Goal: Communication & Community: Ask a question

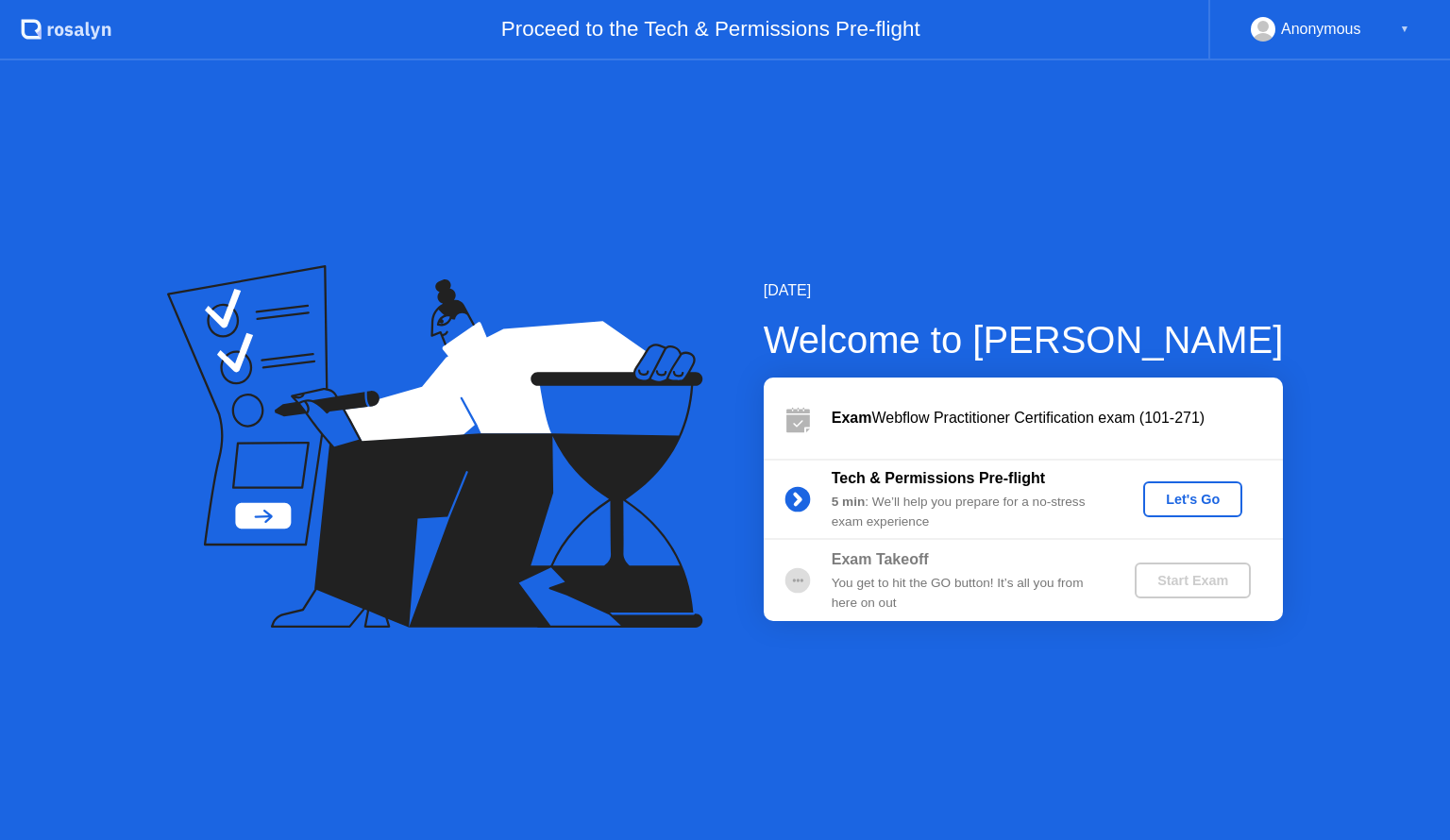
click at [1175, 494] on div "Let's Go" at bounding box center [1192, 499] width 84 height 15
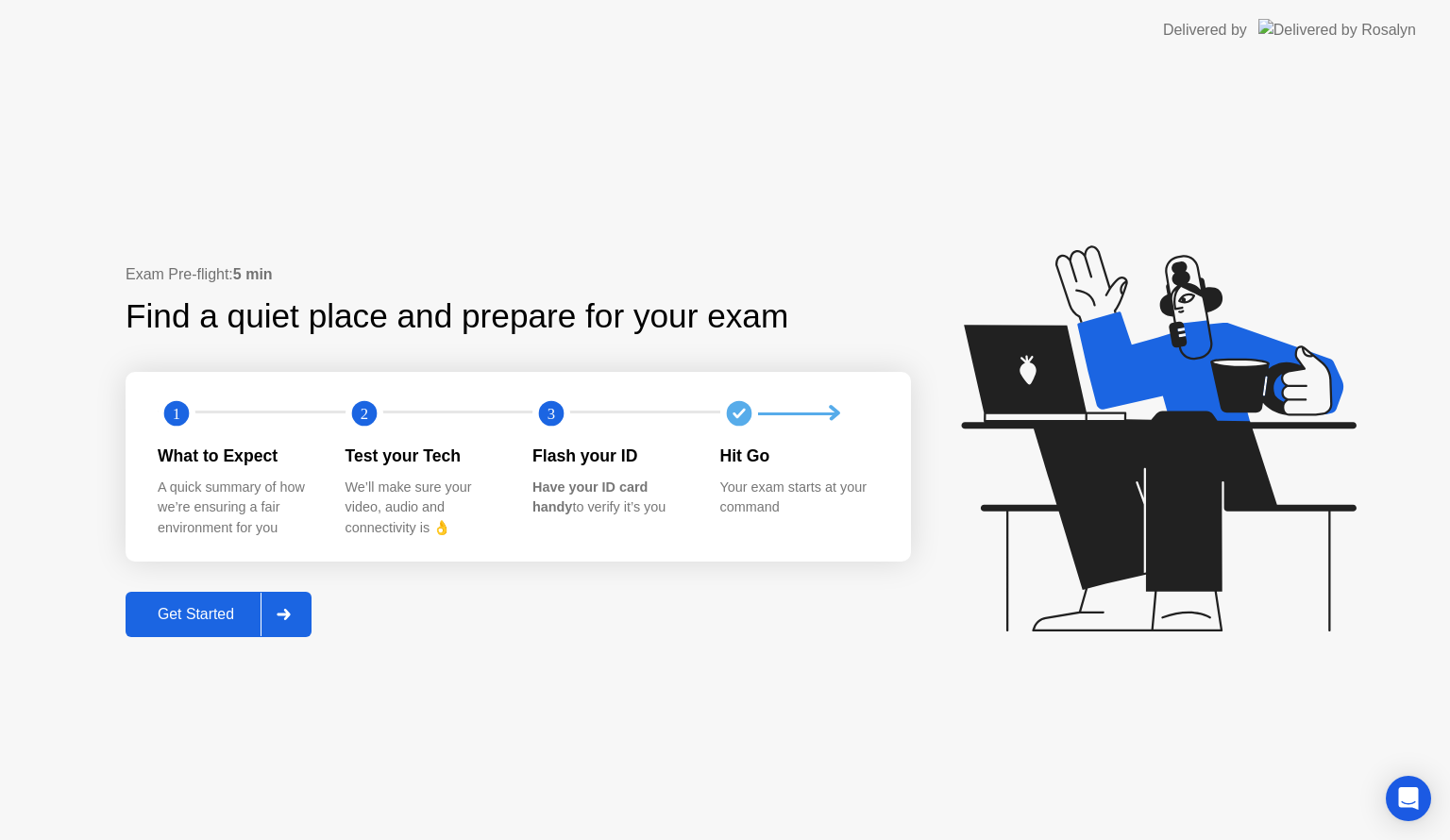
click at [218, 612] on div "Get Started" at bounding box center [196, 615] width 129 height 17
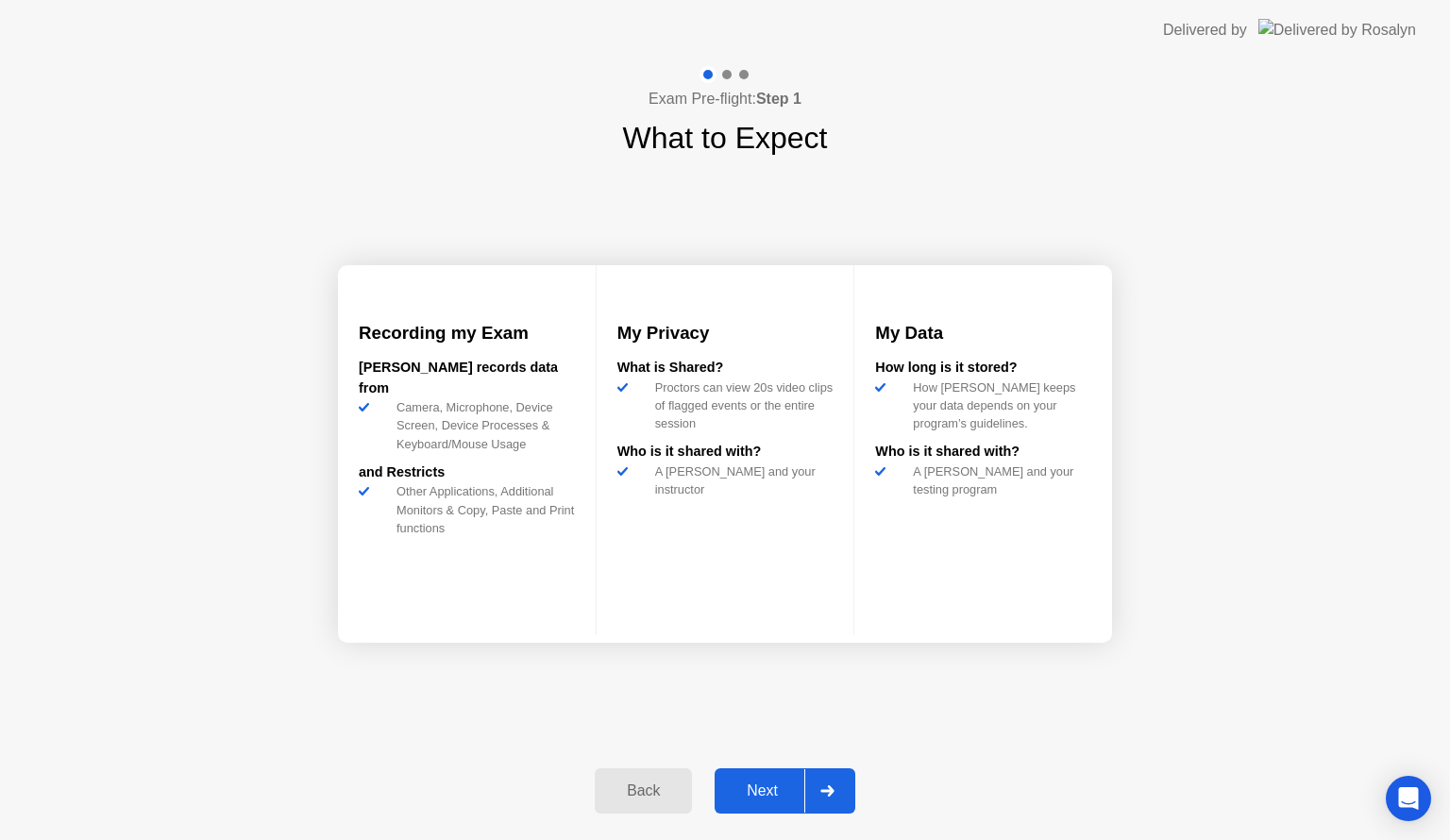
click at [768, 786] on div "Next" at bounding box center [762, 791] width 84 height 17
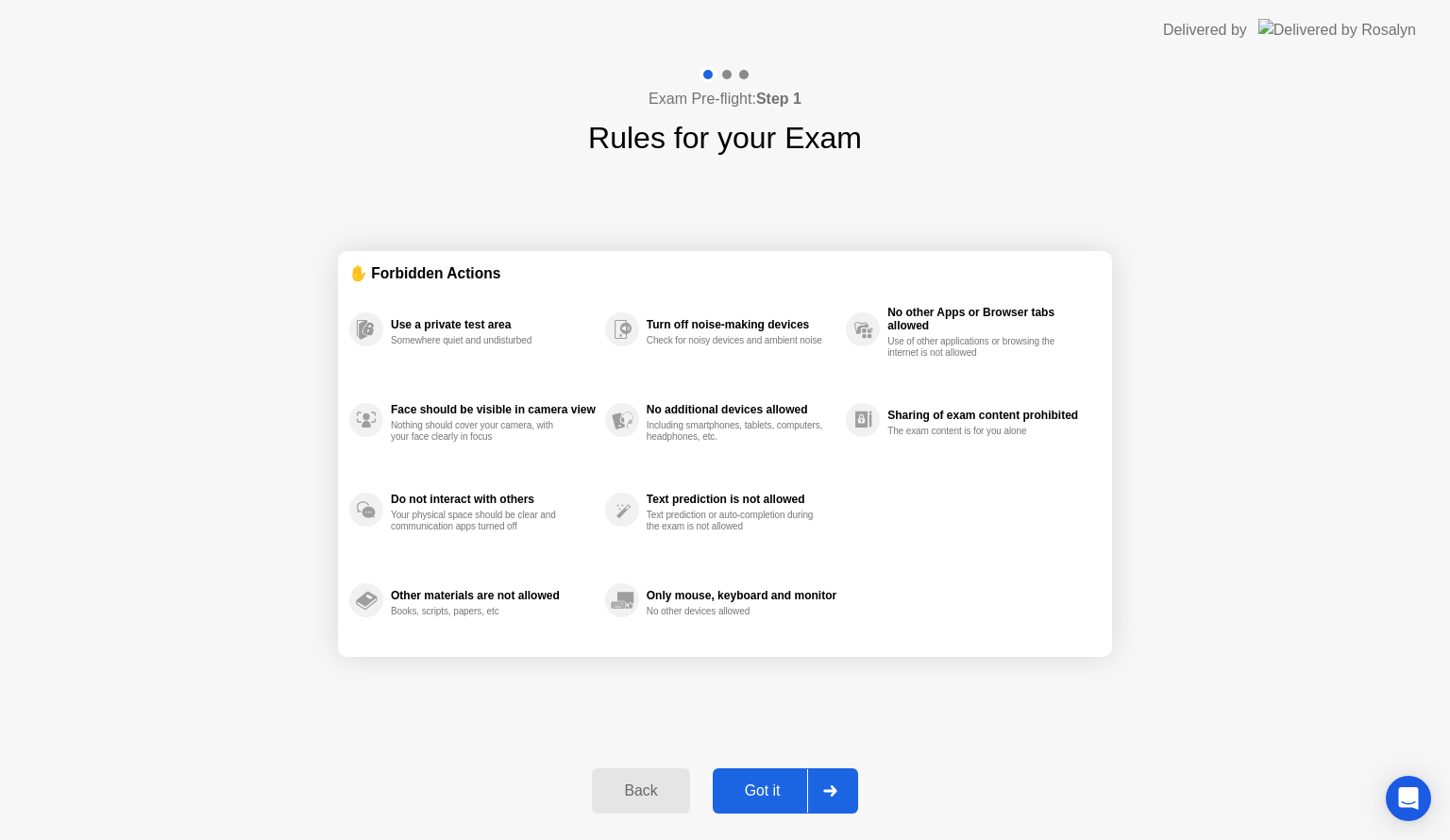
click at [768, 786] on div "Got it" at bounding box center [763, 791] width 89 height 17
select select "**********"
select select "*******"
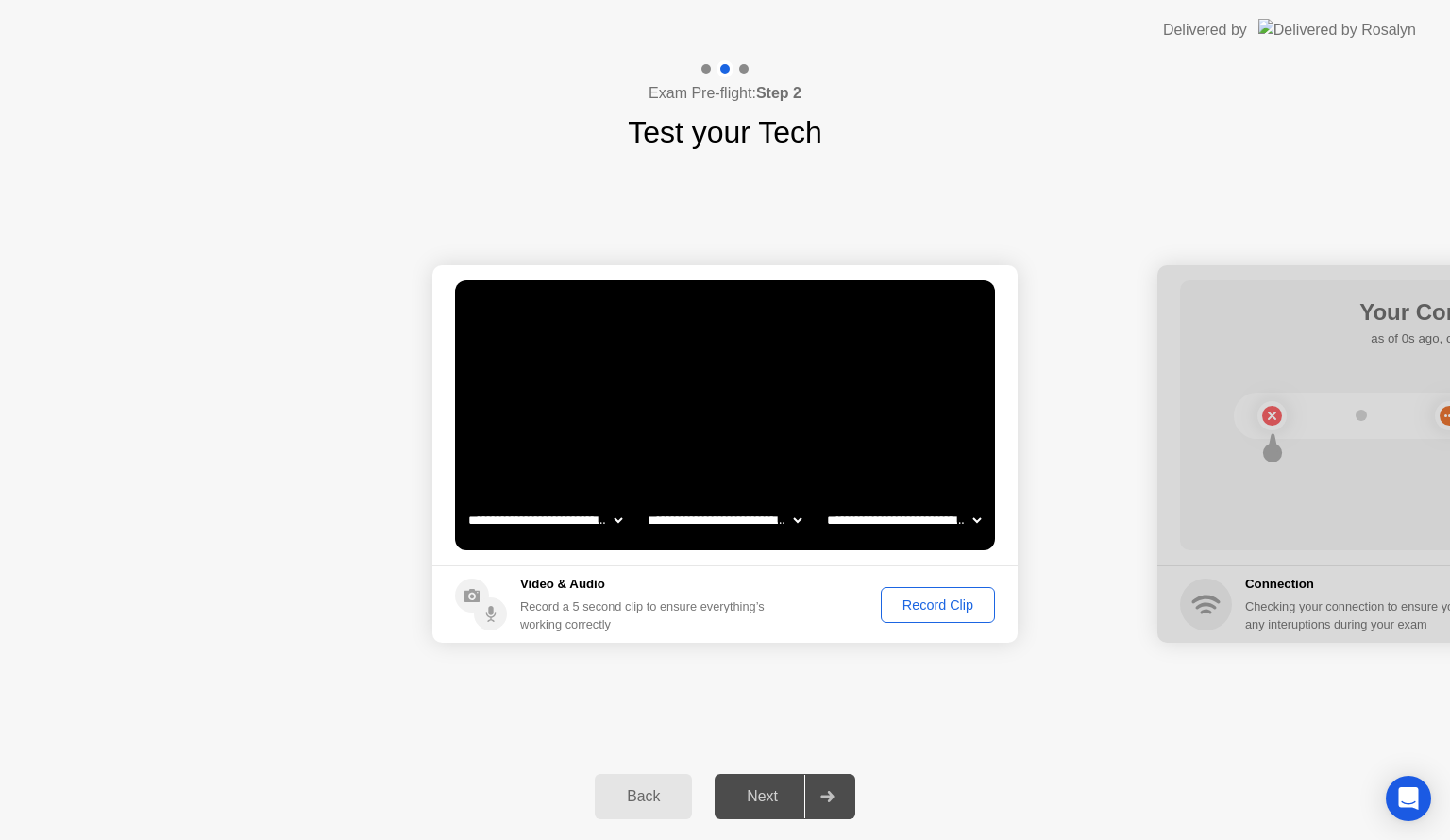
click at [963, 597] on div "Record Clip" at bounding box center [937, 605] width 101 height 15
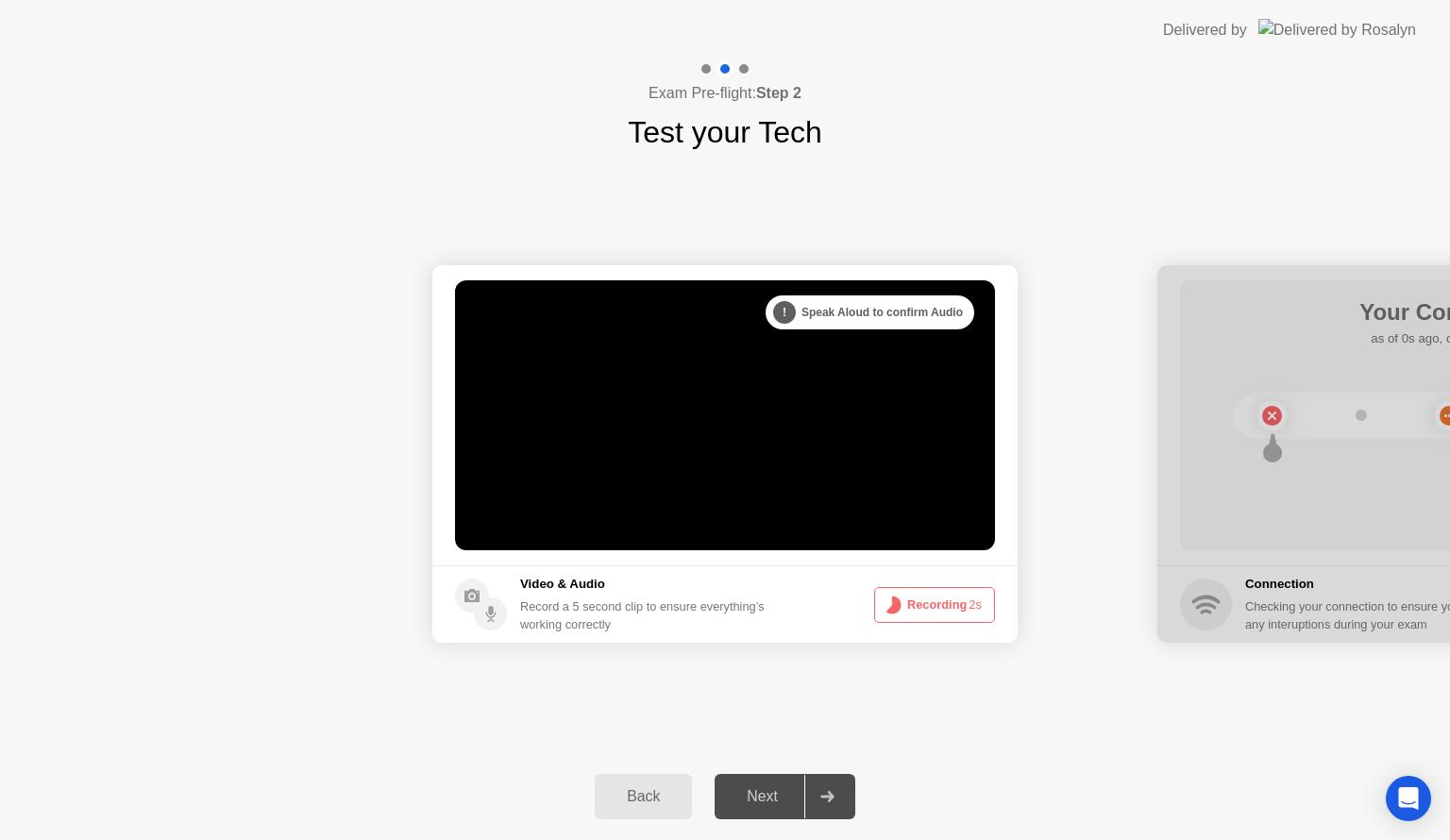
click at [963, 596] on button "Recording 2s" at bounding box center [934, 604] width 120 height 36
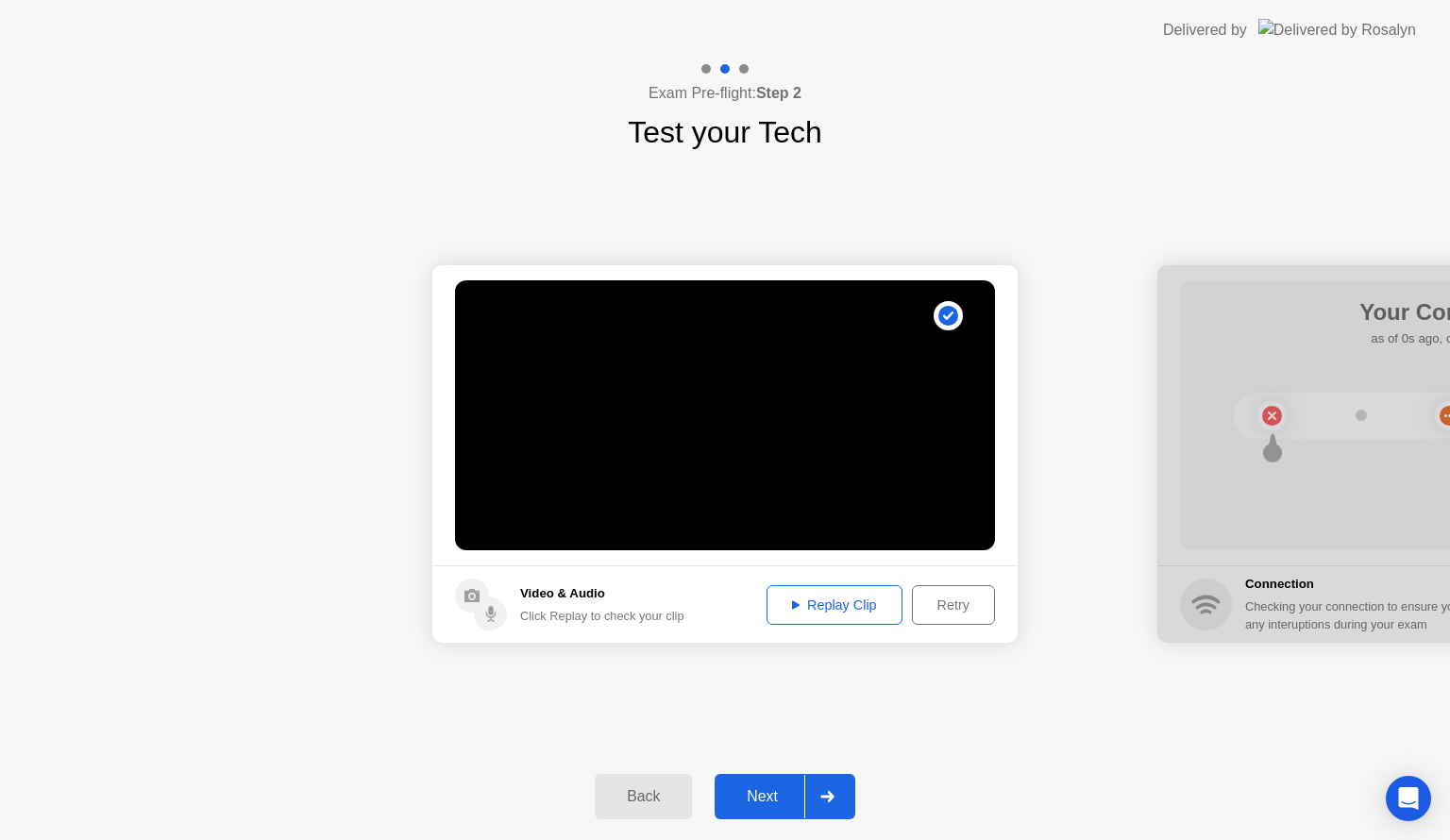
click at [771, 797] on div "Next" at bounding box center [762, 797] width 84 height 17
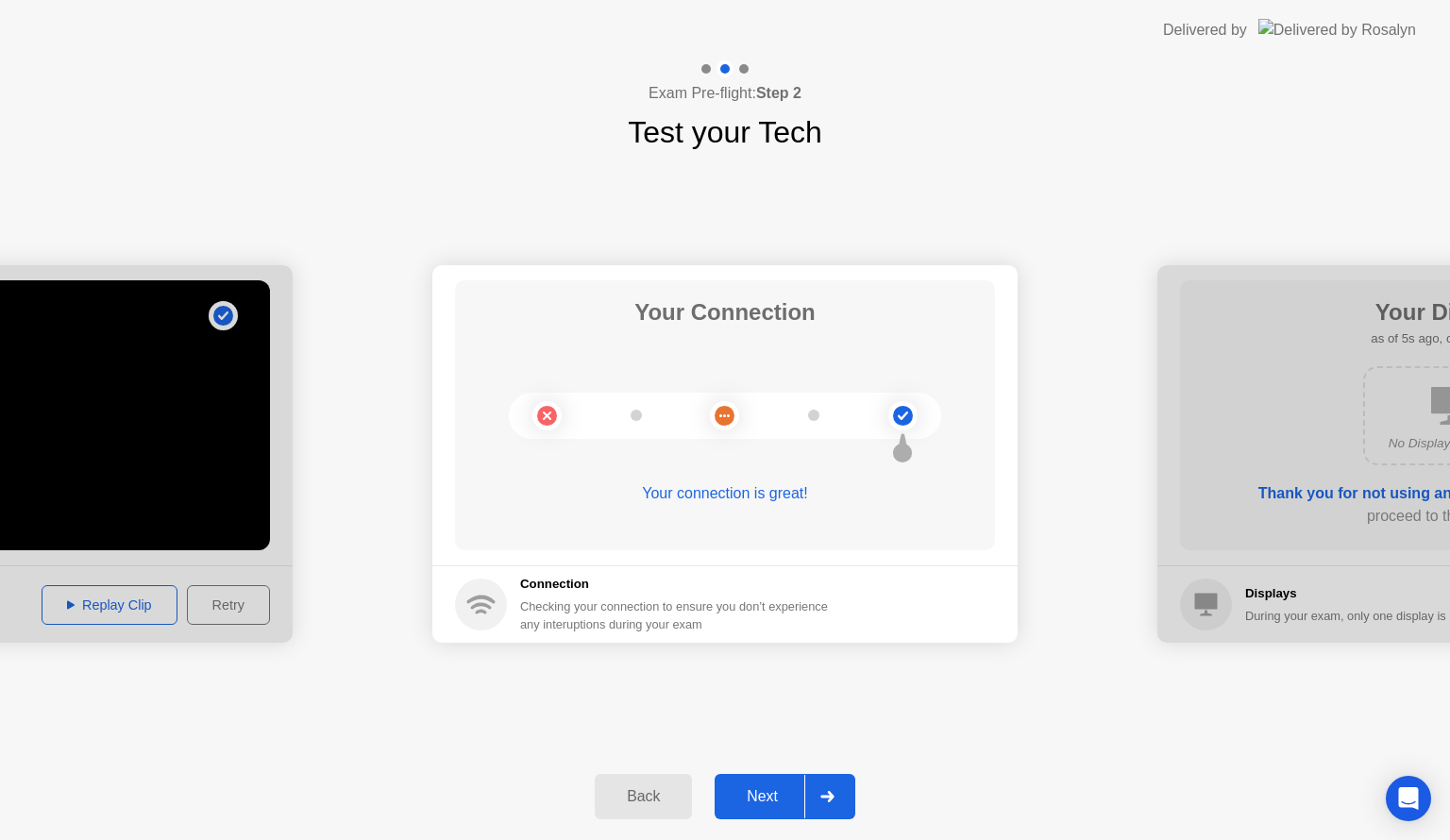
click at [771, 797] on div "Next" at bounding box center [762, 797] width 84 height 17
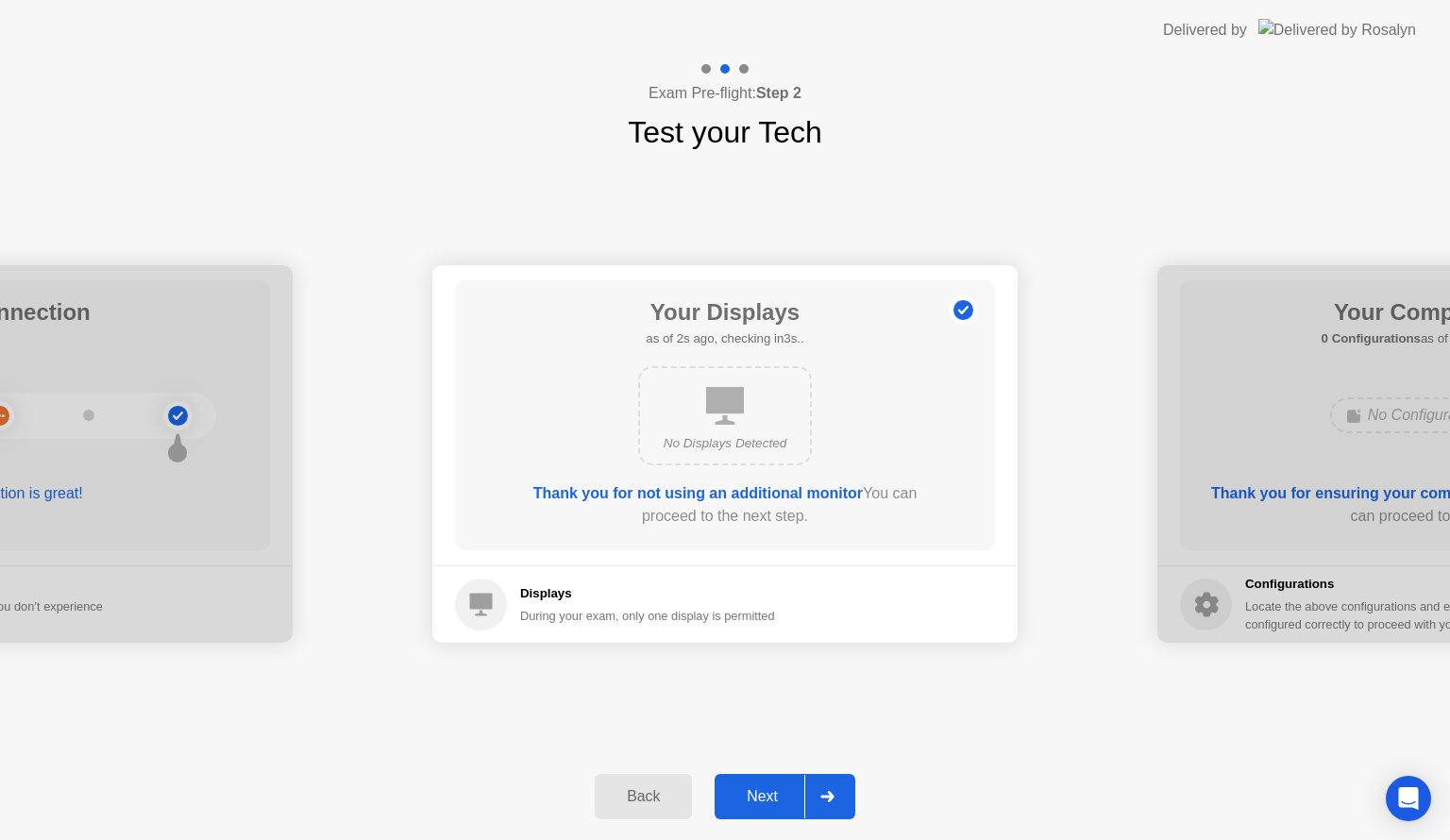
click at [771, 797] on div "Next" at bounding box center [762, 797] width 84 height 17
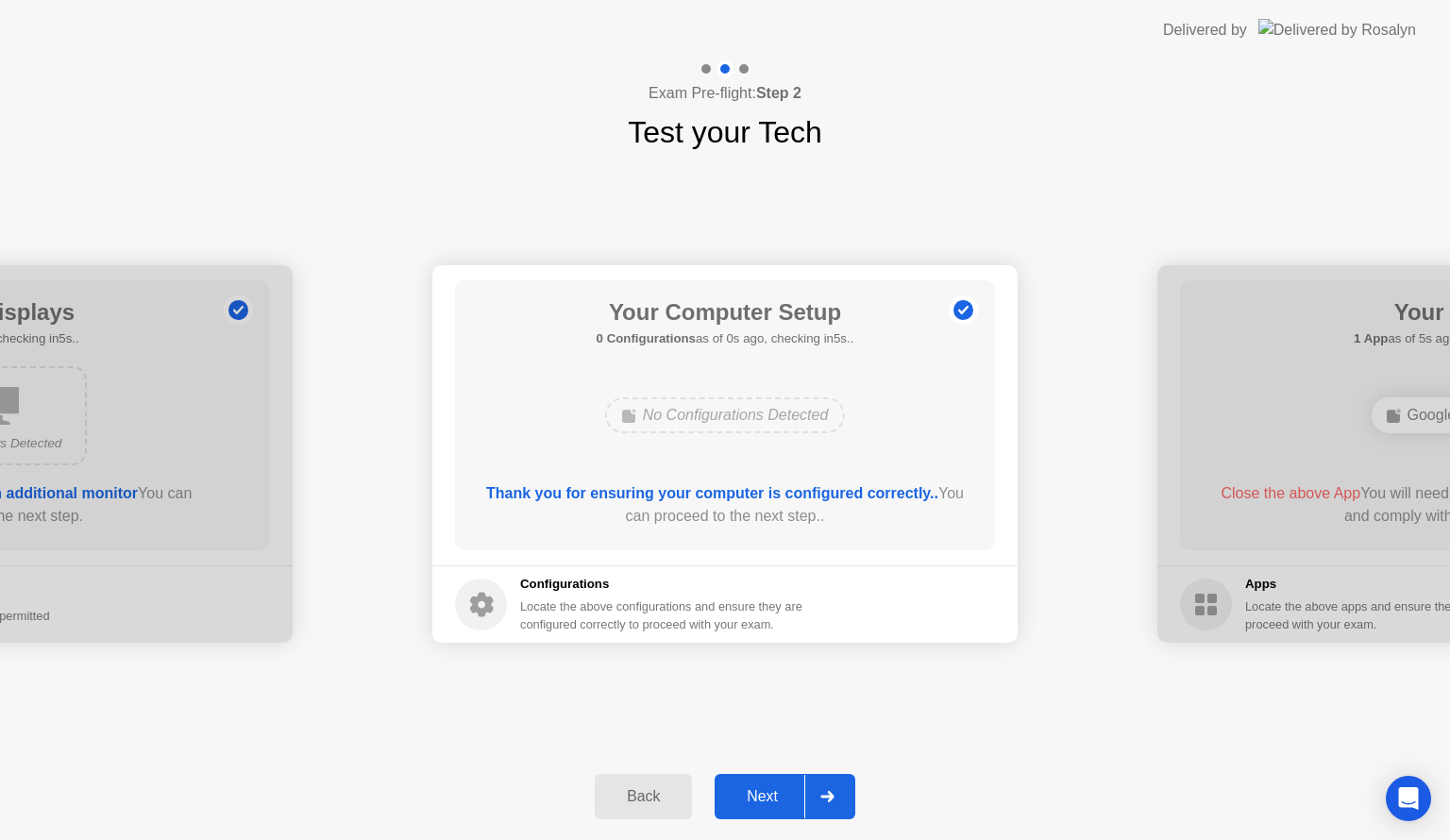
click at [771, 797] on div "Next" at bounding box center [762, 797] width 84 height 17
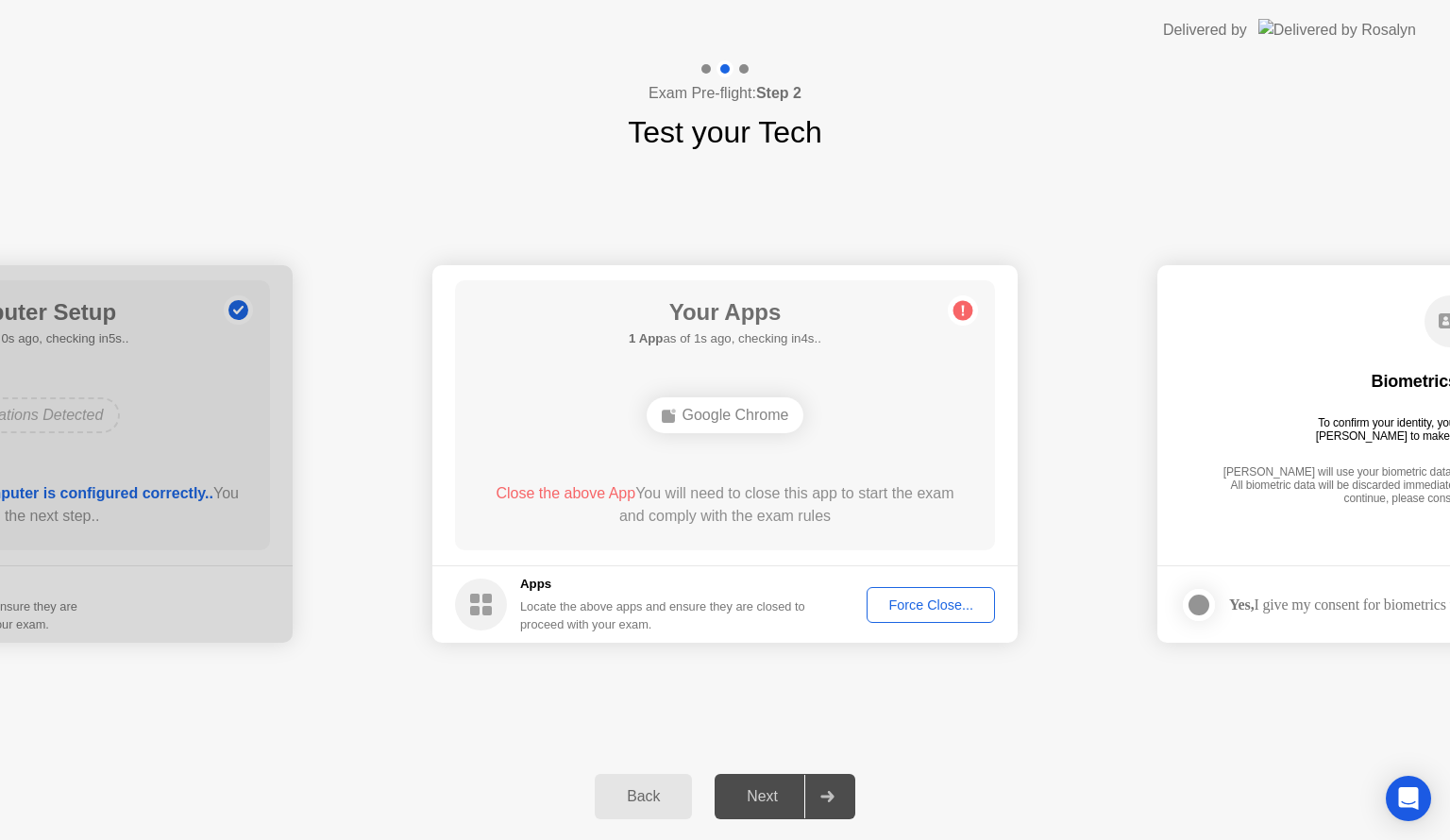
click at [913, 592] on button "Force Close..." at bounding box center [930, 604] width 128 height 36
click at [913, 613] on div "Force Close..." at bounding box center [931, 605] width 116 height 15
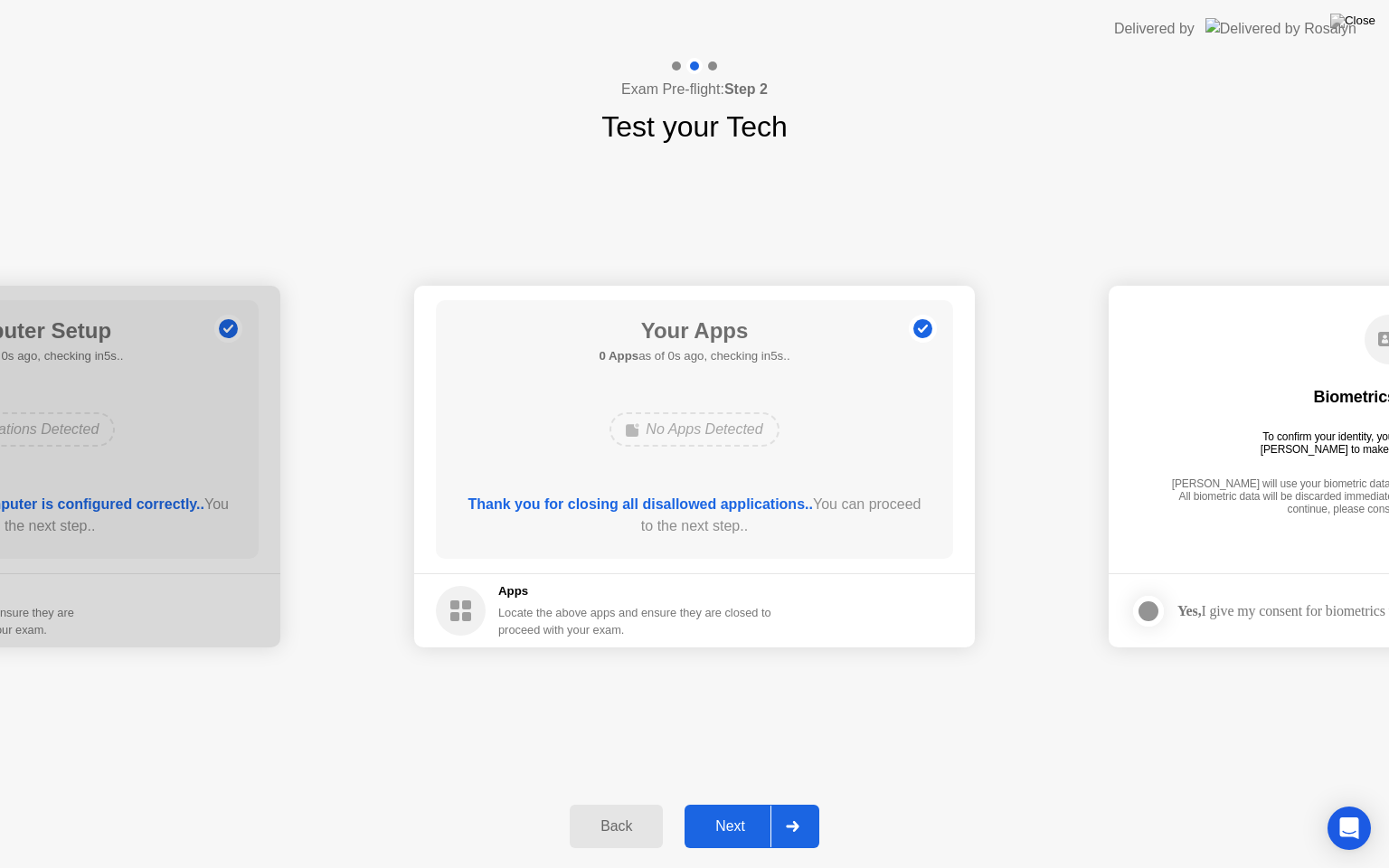
click at [748, 803] on div "Next" at bounding box center [730, 826] width 80 height 17
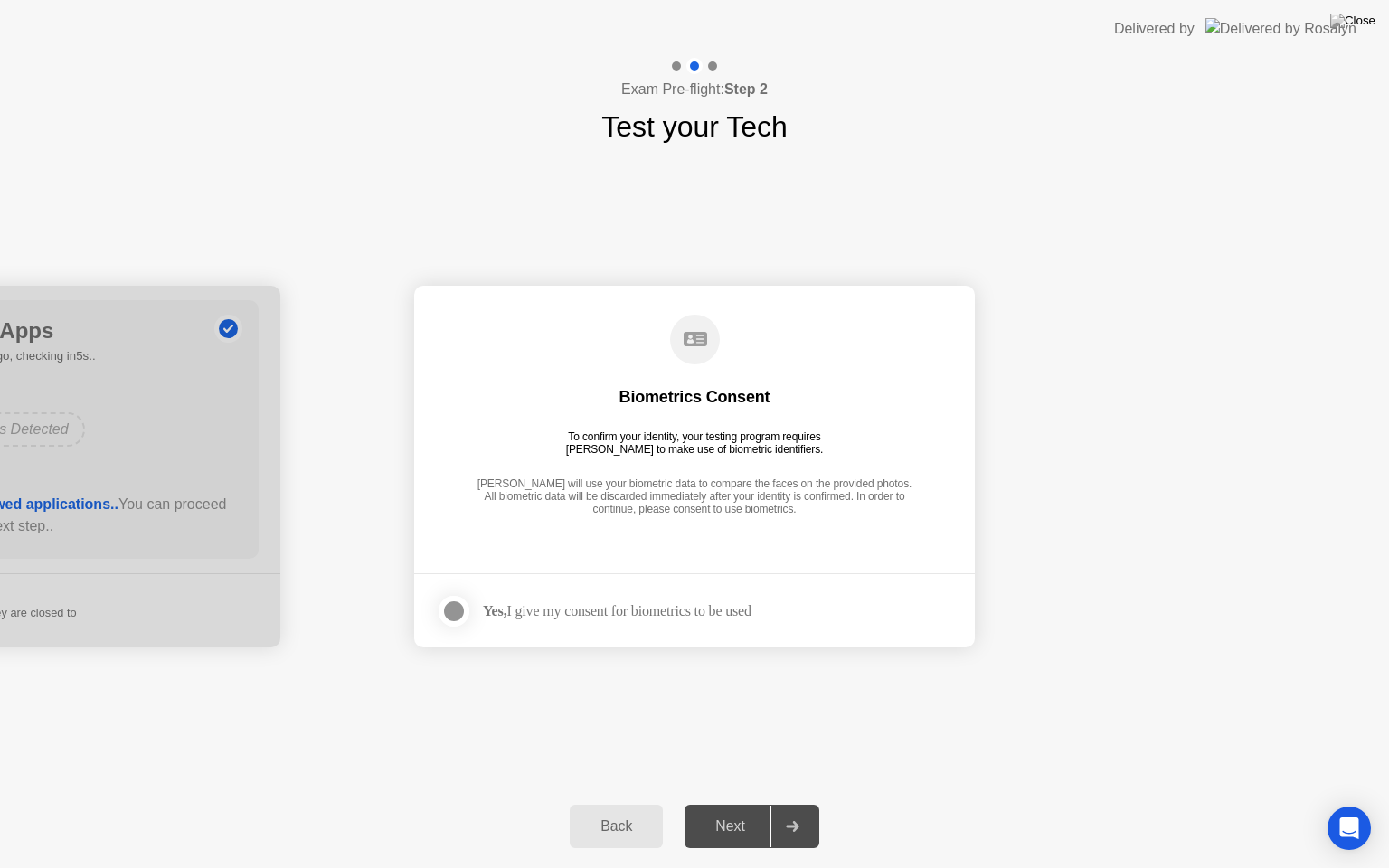
click at [449, 610] on div at bounding box center [454, 612] width 22 height 22
click at [748, 803] on div "Next" at bounding box center [730, 826] width 80 height 17
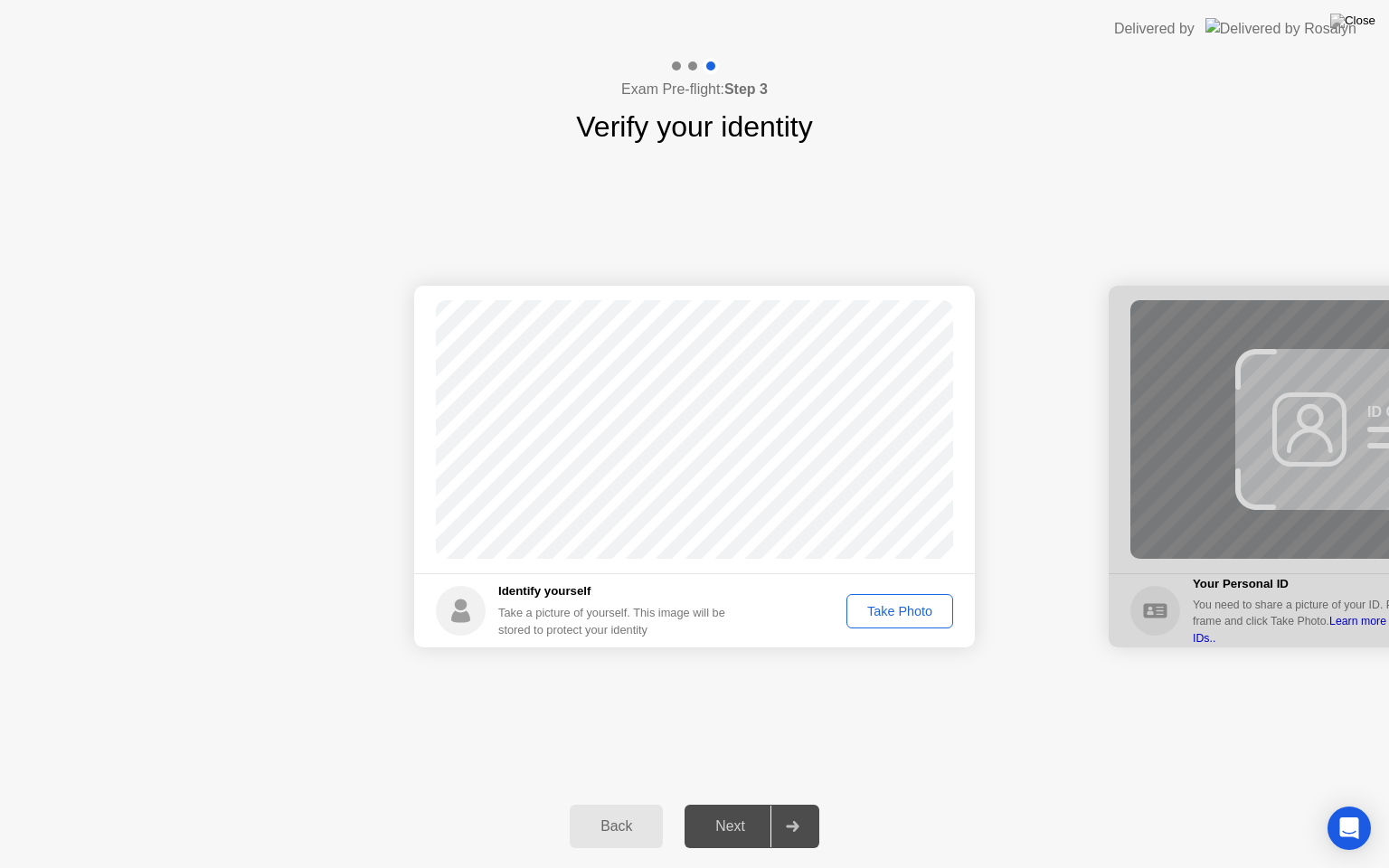
click at [872, 600] on button "Take Photo" at bounding box center [900, 611] width 107 height 34
click at [728, 803] on button "Next" at bounding box center [752, 826] width 135 height 43
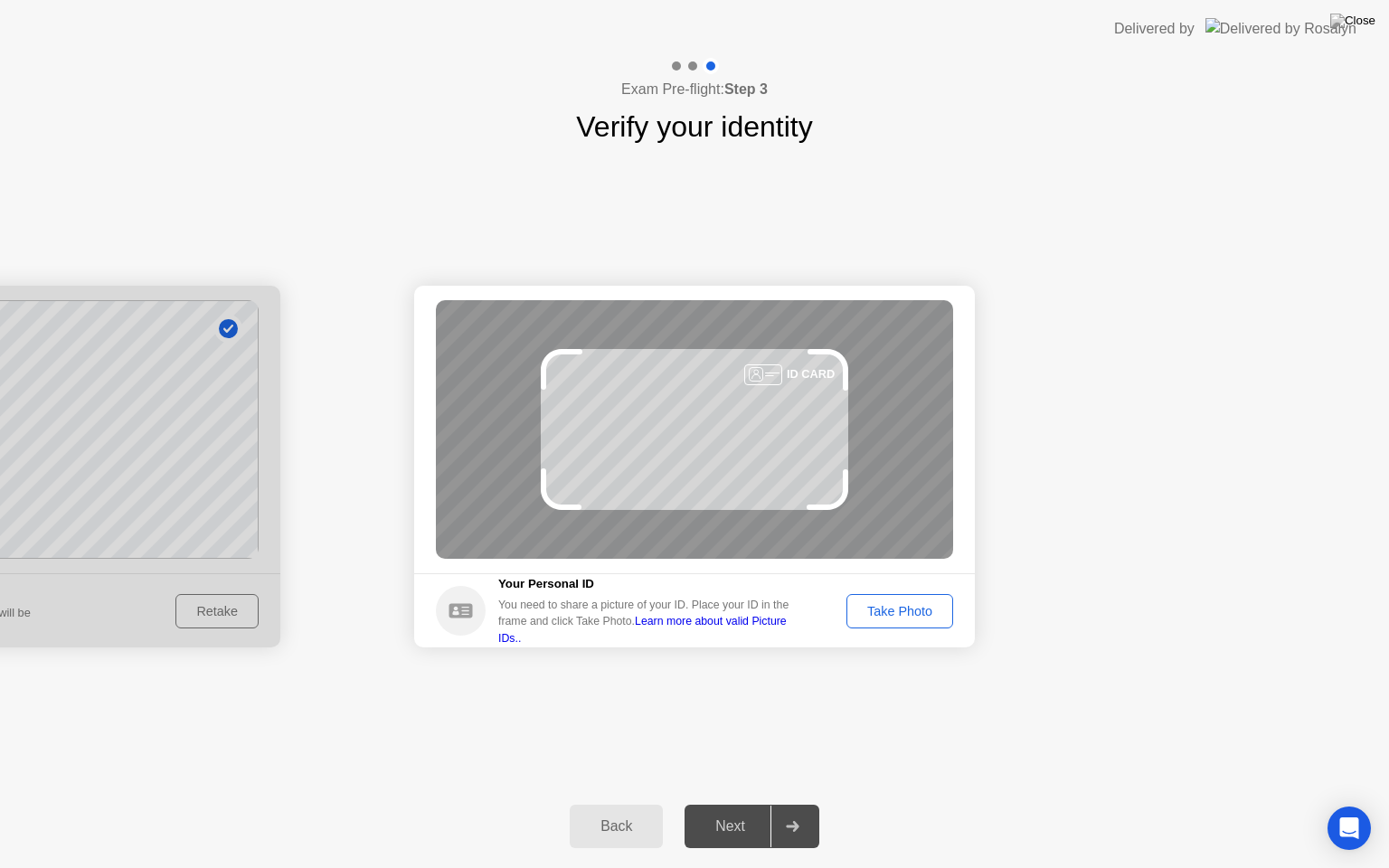
click at [894, 596] on button "Take Photo" at bounding box center [900, 611] width 107 height 34
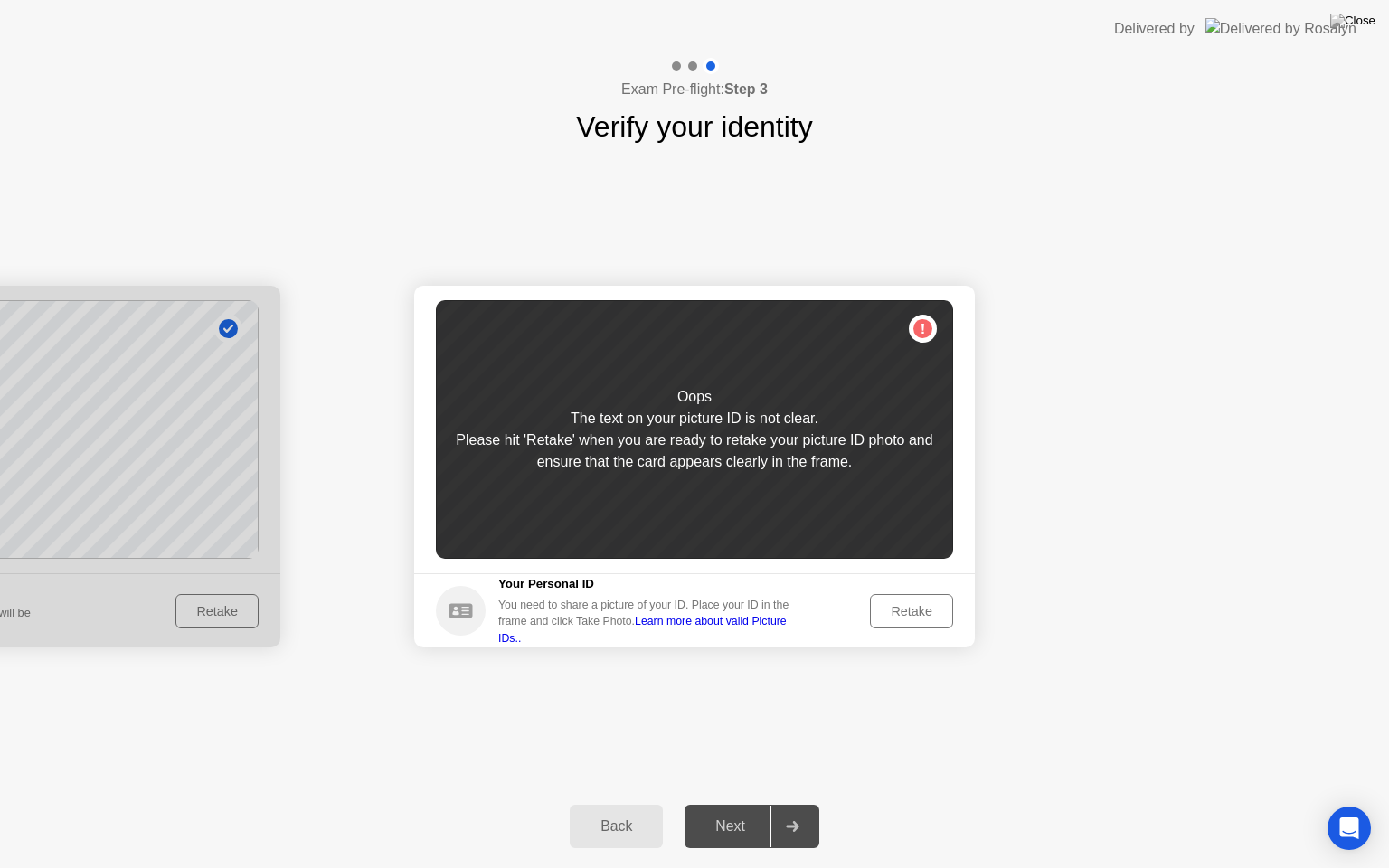
click at [894, 596] on button "Retake" at bounding box center [912, 611] width 83 height 34
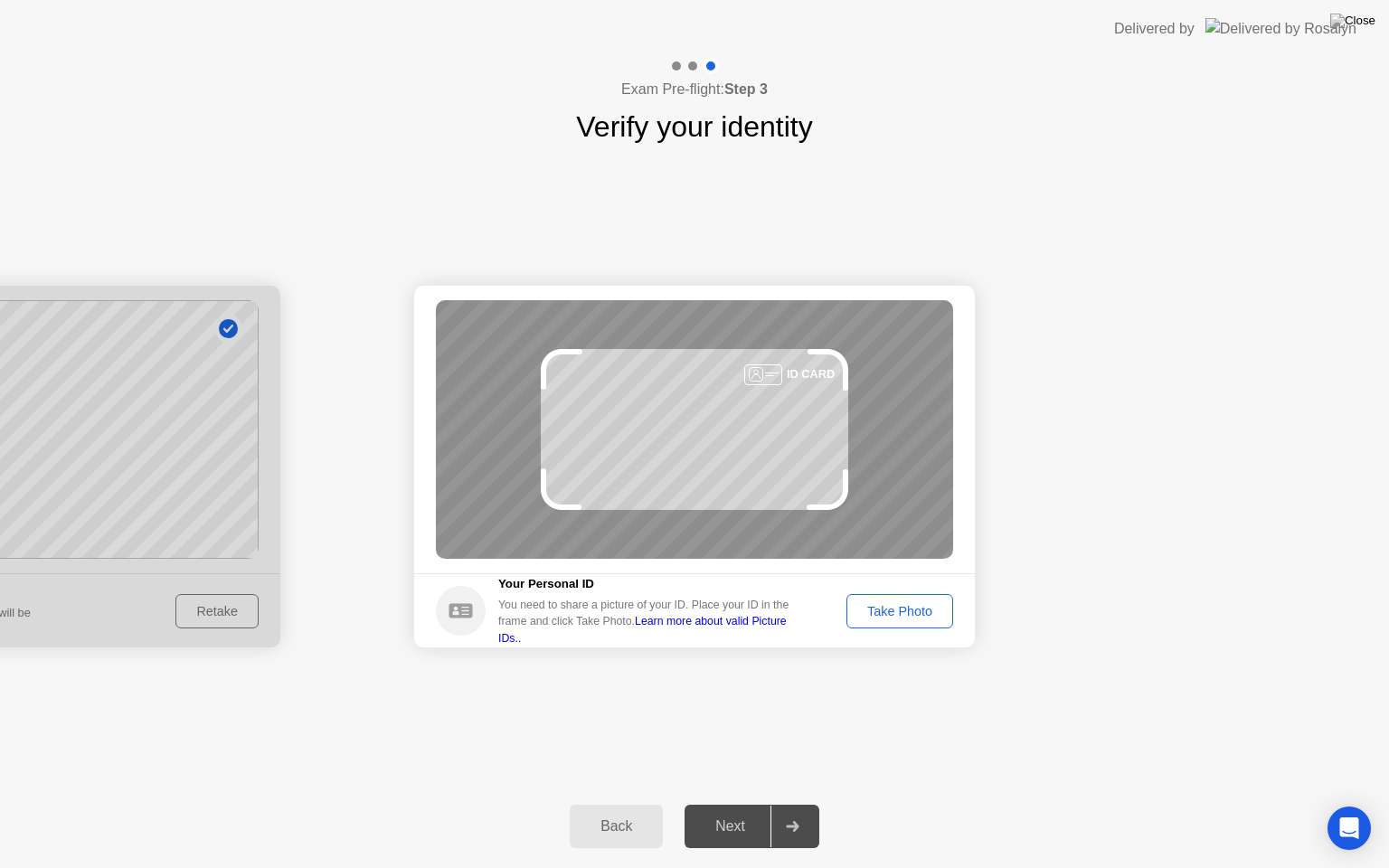
click at [894, 596] on button "Take Photo" at bounding box center [900, 611] width 107 height 34
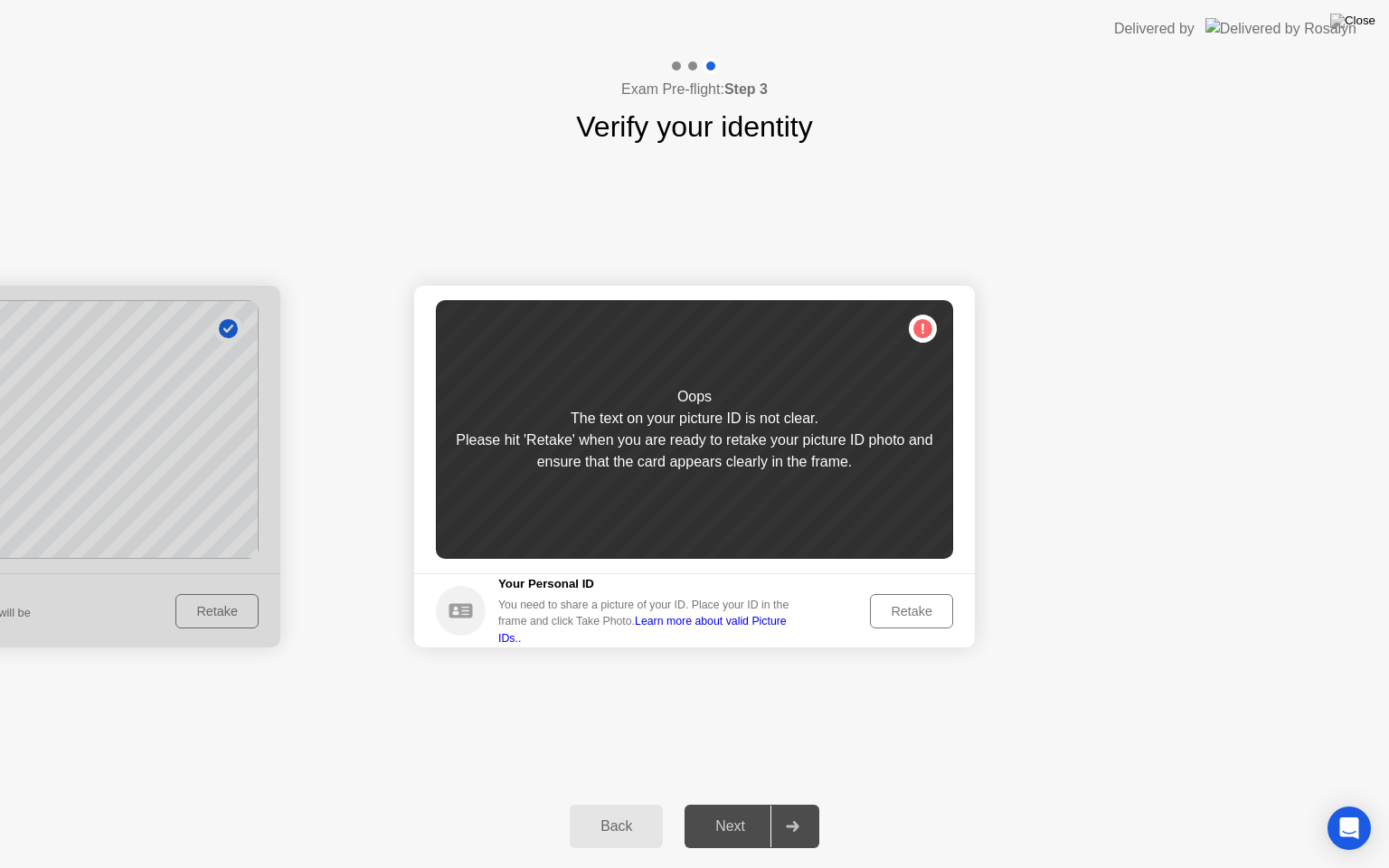
click at [894, 596] on button "Retake" at bounding box center [912, 611] width 83 height 34
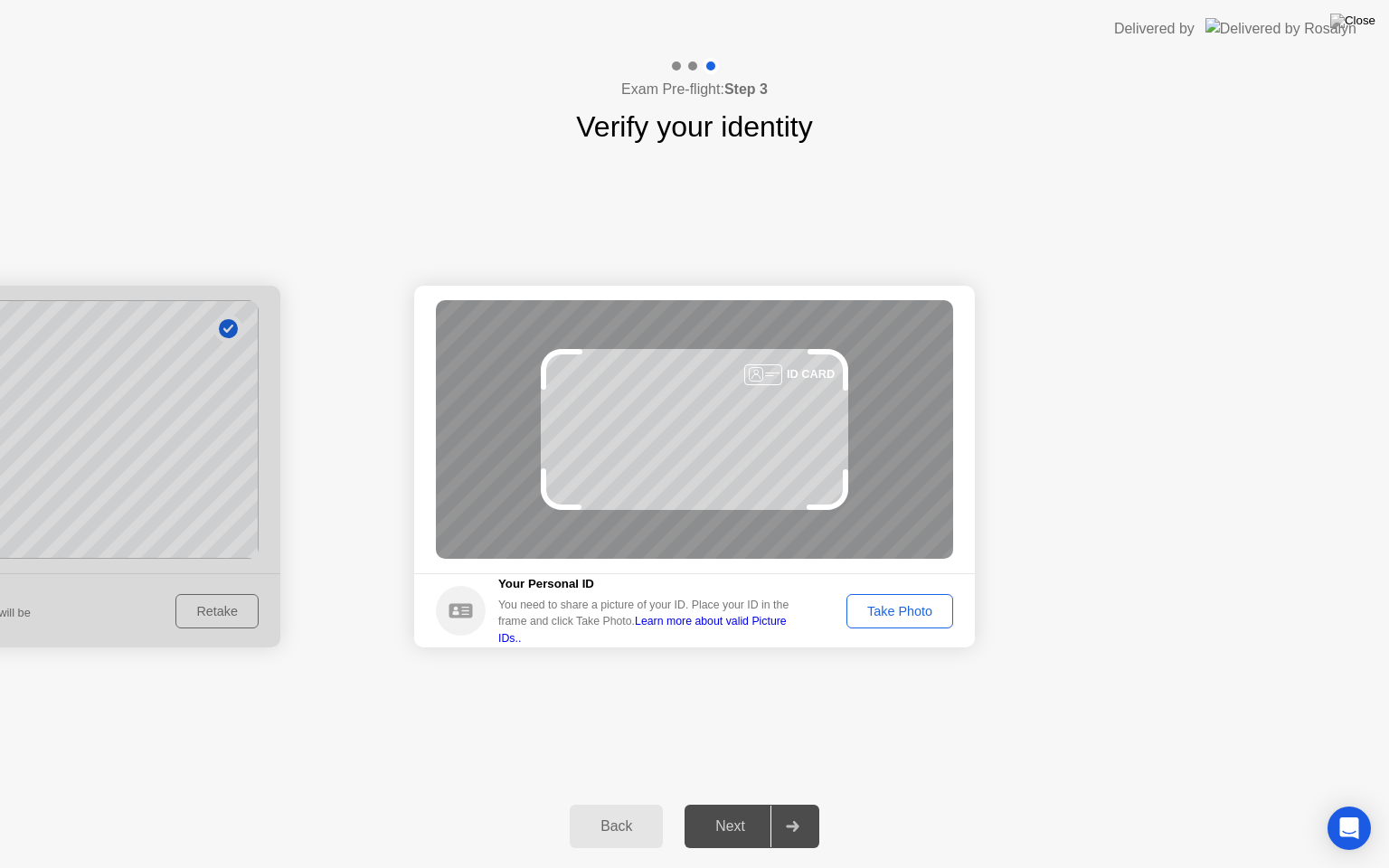
click at [894, 596] on button "Take Photo" at bounding box center [900, 611] width 107 height 34
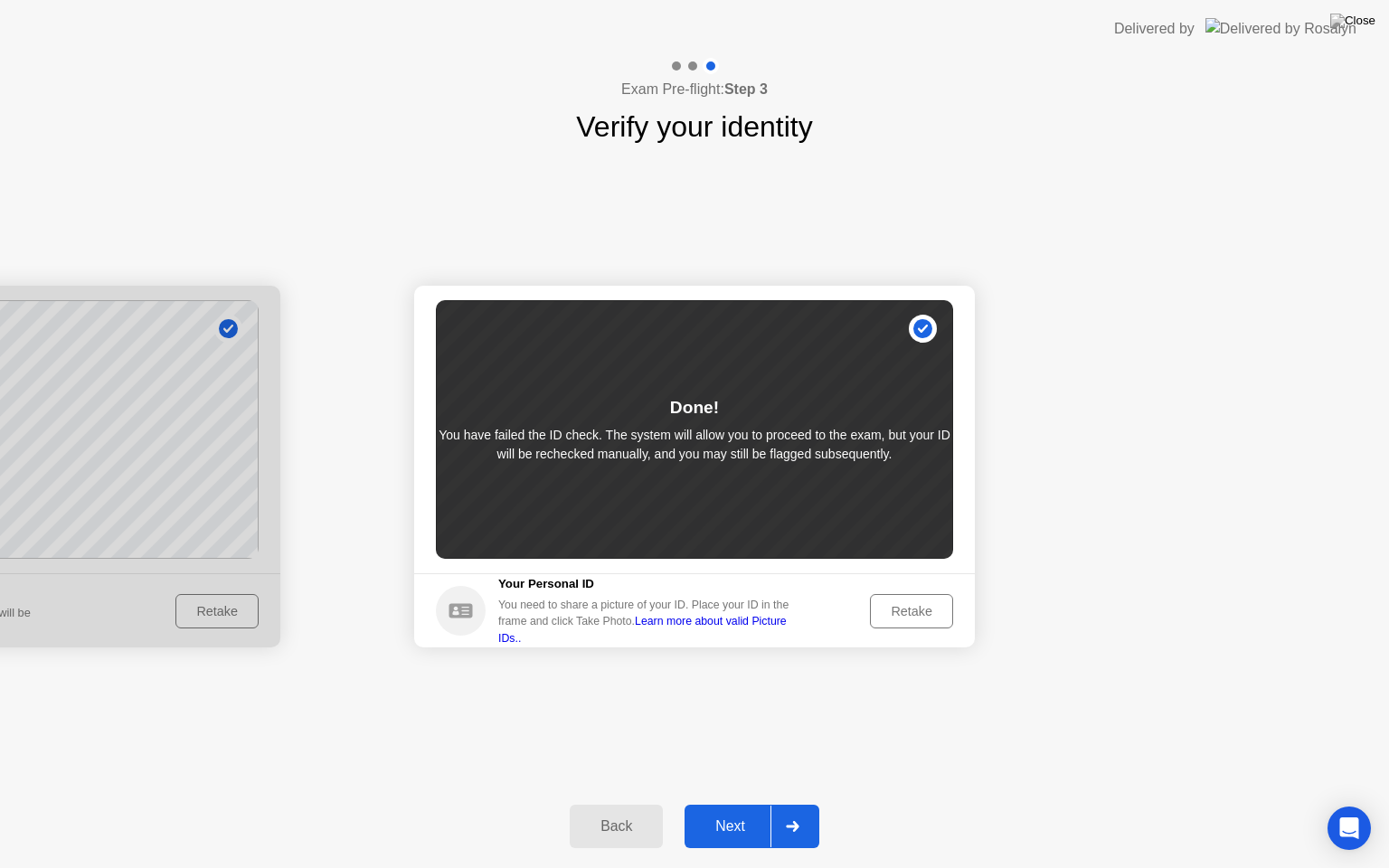
click at [751, 803] on div "Next" at bounding box center [730, 826] width 80 height 17
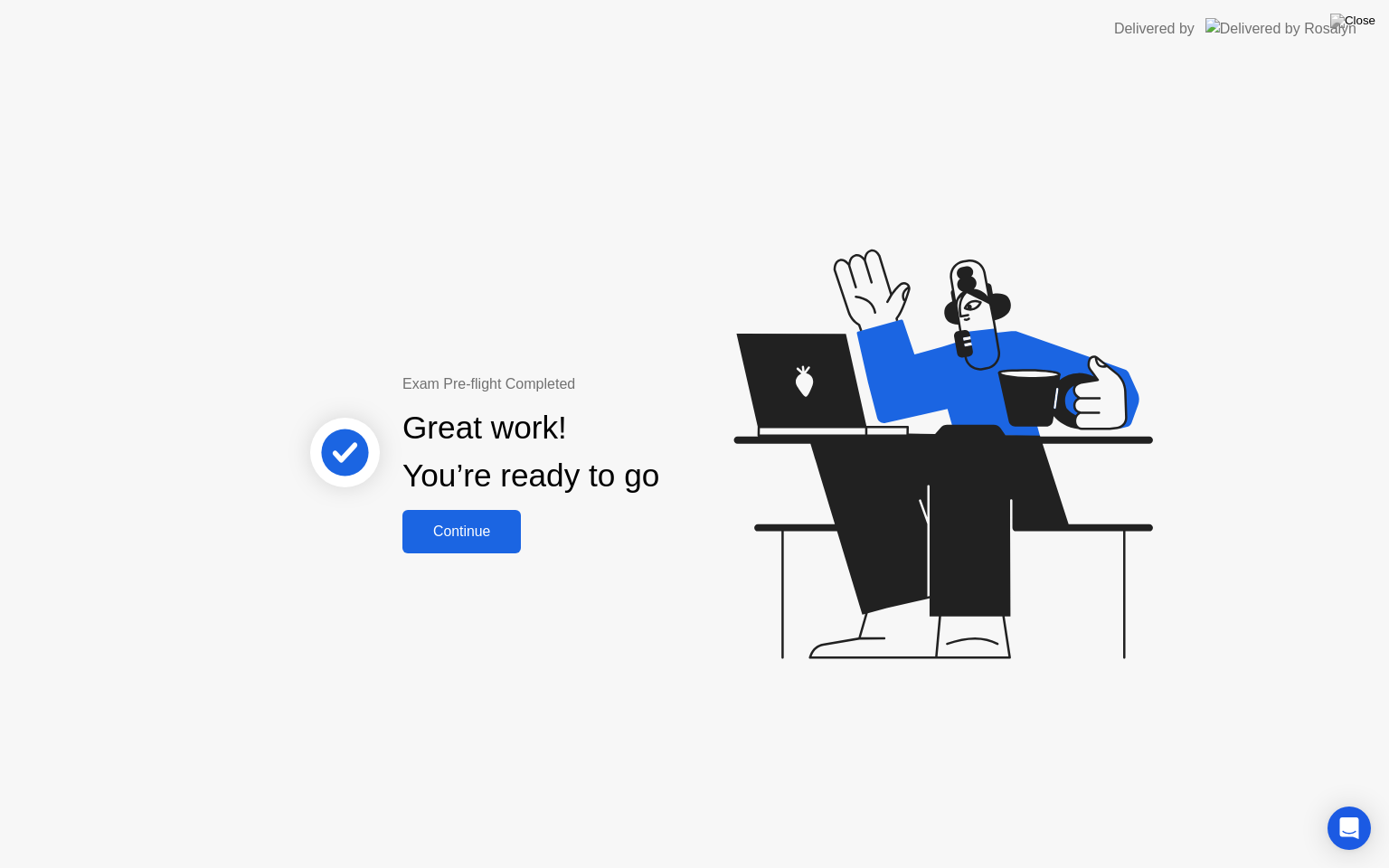
click at [464, 537] on div "Continue" at bounding box center [461, 531] width 108 height 17
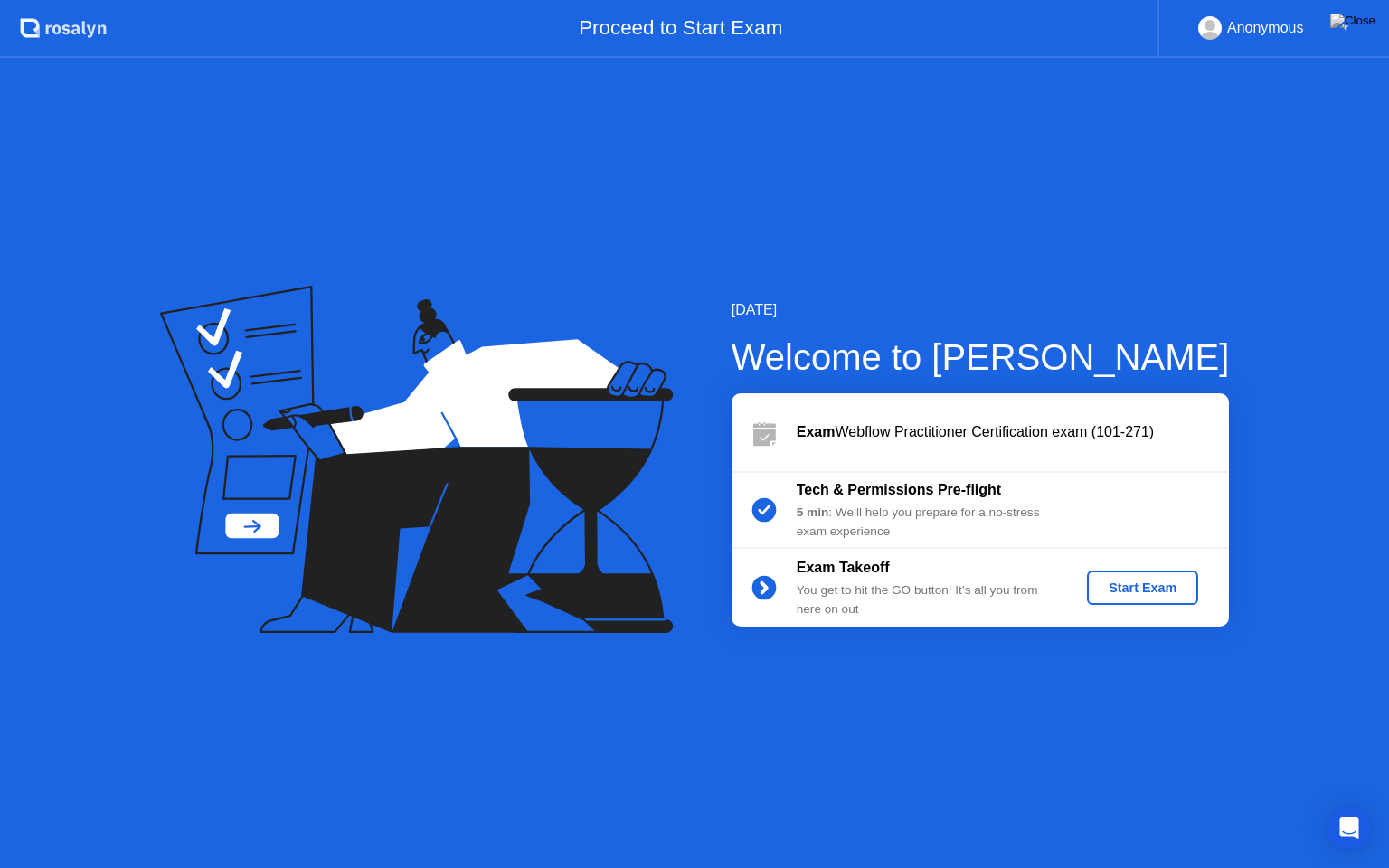
click at [1108, 580] on div "Start Exam" at bounding box center [1143, 588] width 97 height 15
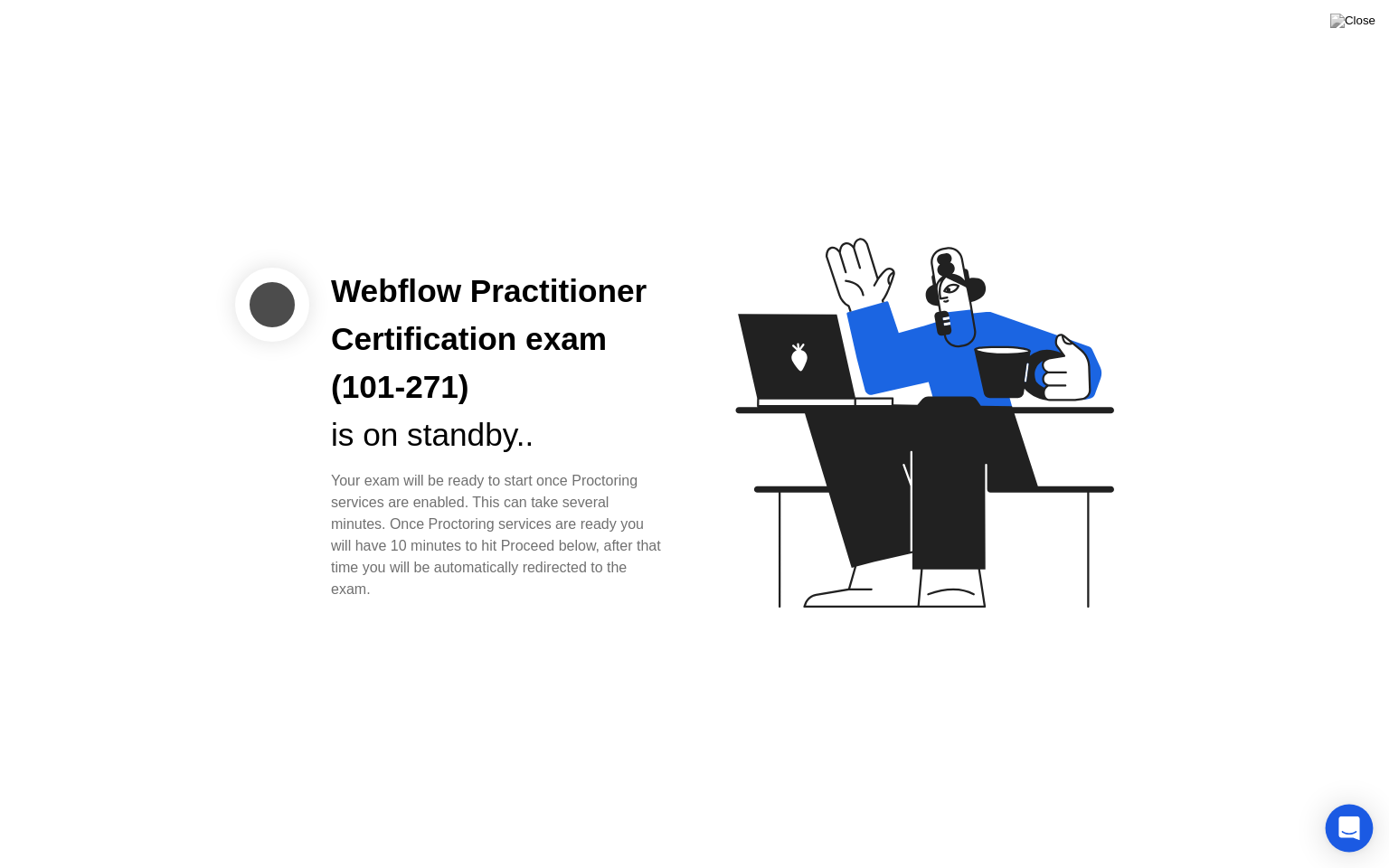
click at [1360, 803] on div "Open Intercom Messenger" at bounding box center [1349, 828] width 48 height 48
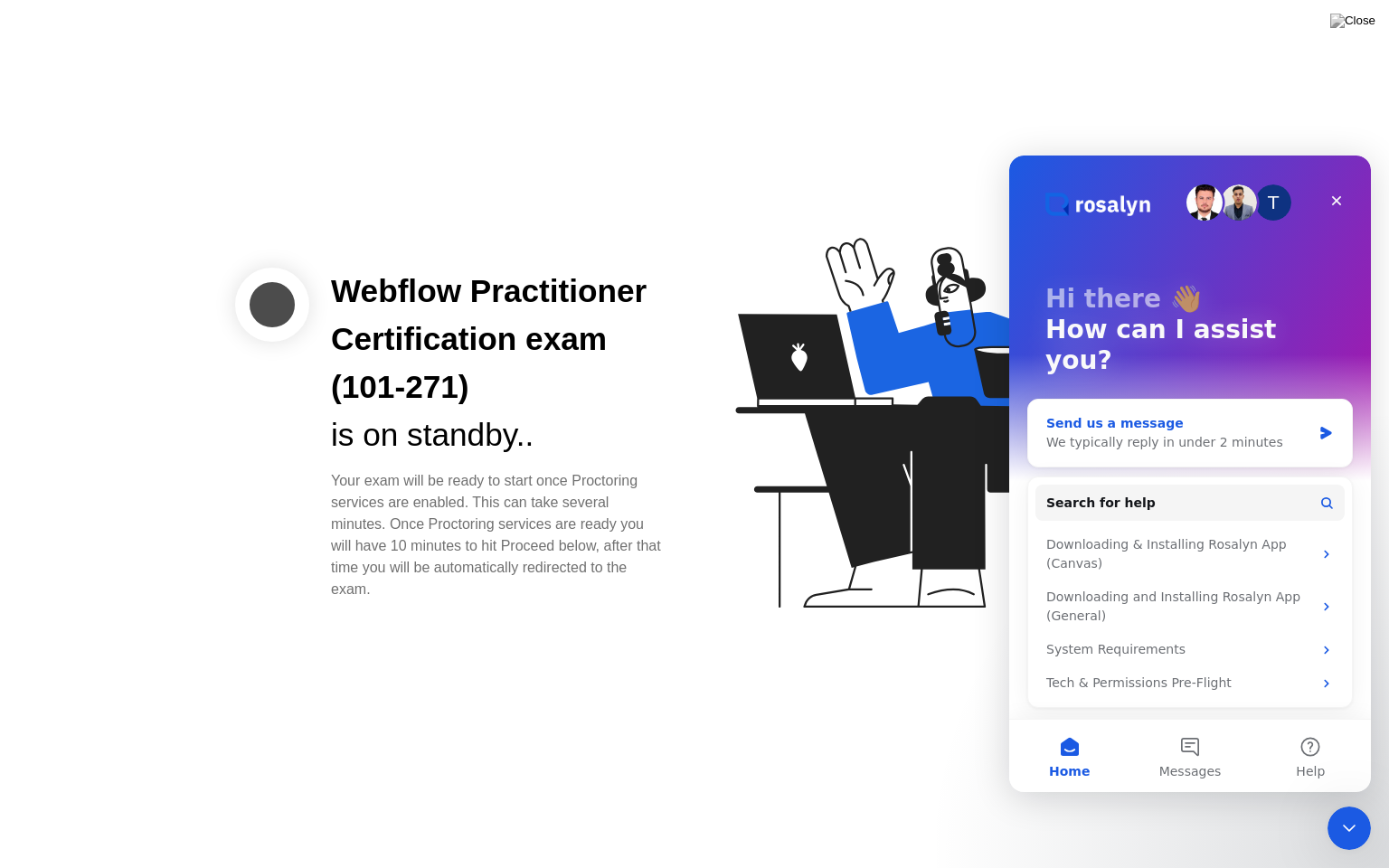
click at [1321, 425] on icon "Intercom messenger" at bounding box center [1326, 433] width 16 height 15
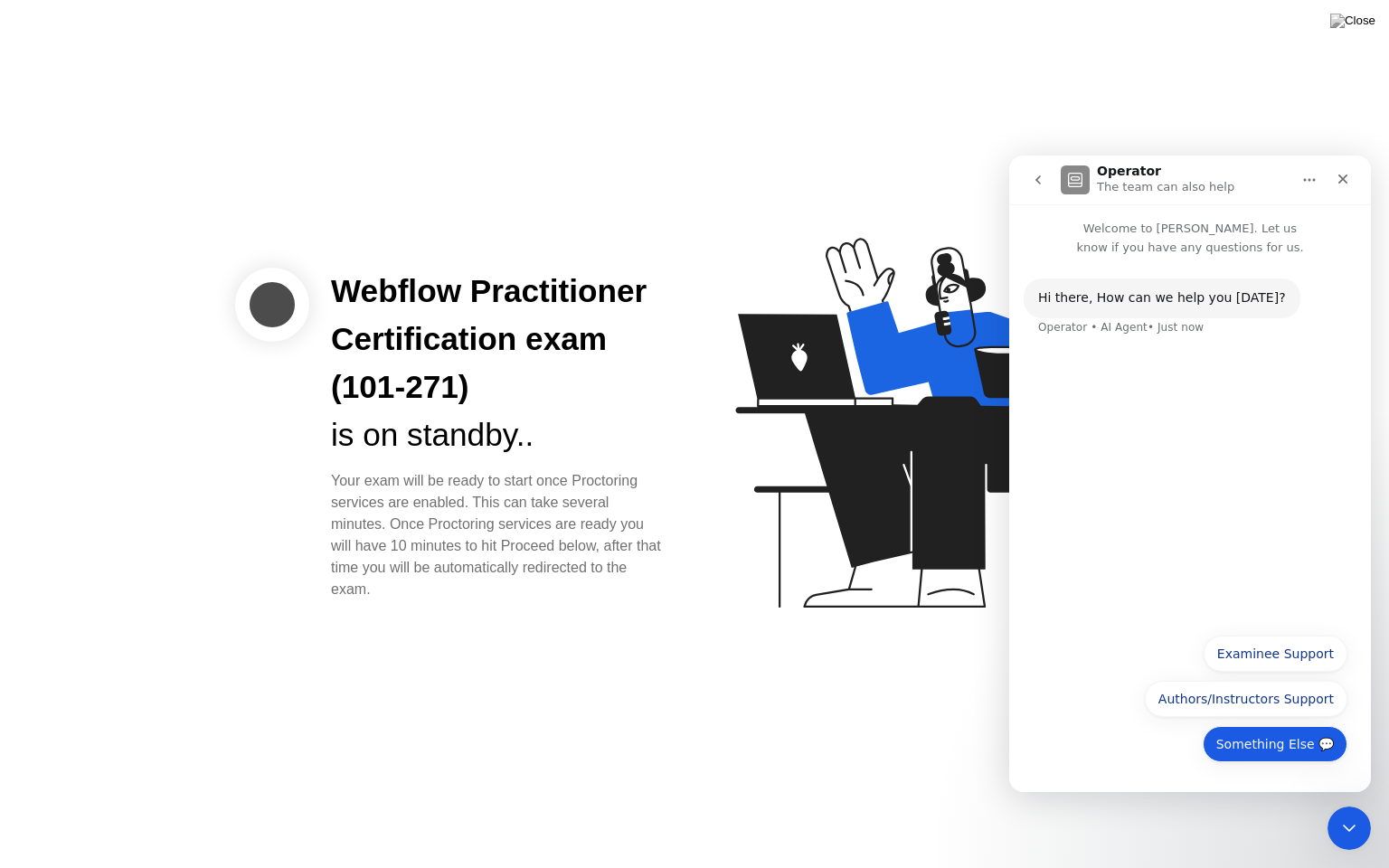
click at [1253, 750] on button "Something Else 💬" at bounding box center [1275, 743] width 145 height 36
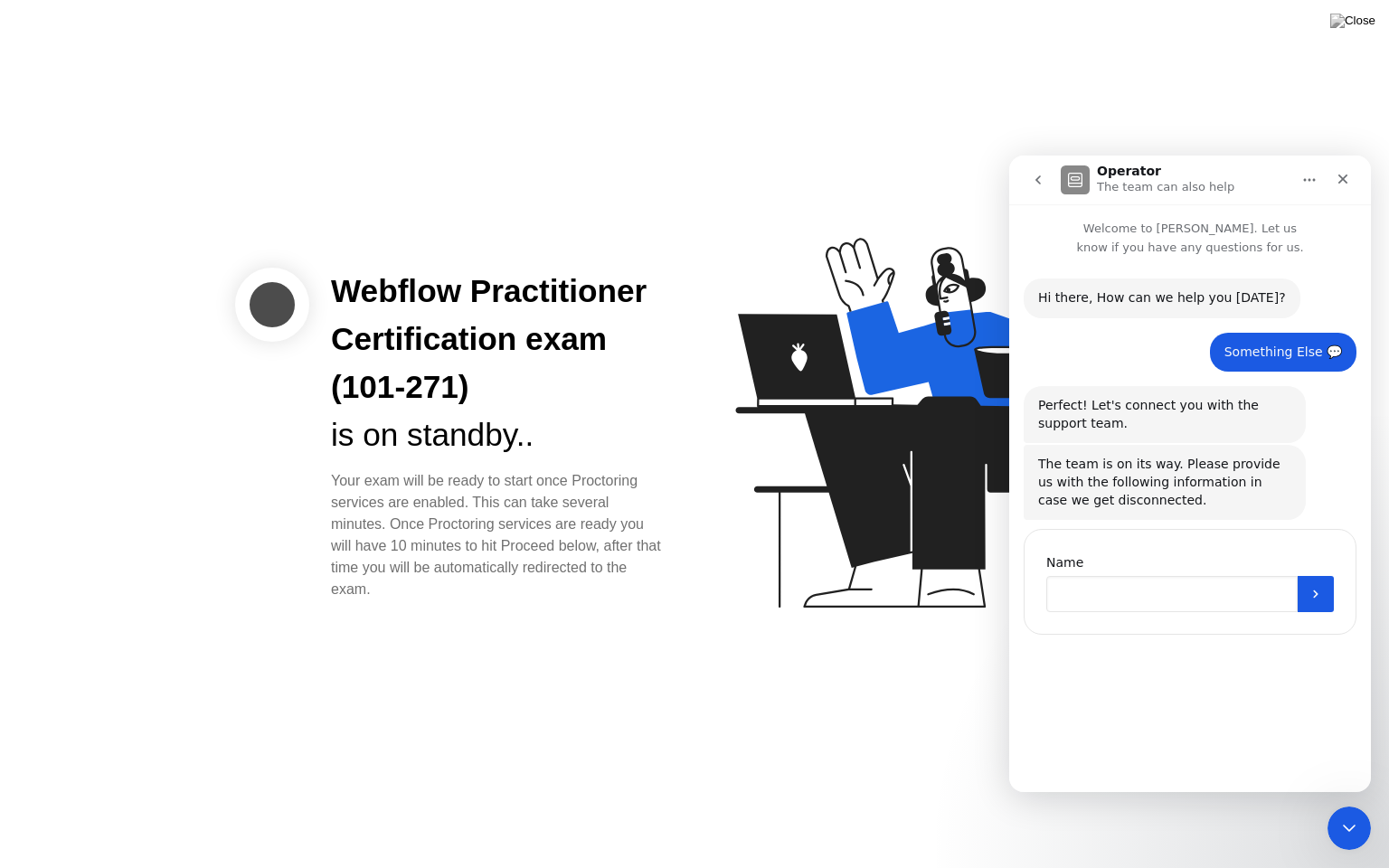
click at [1132, 602] on input "Name" at bounding box center [1172, 593] width 251 height 36
type input "*****"
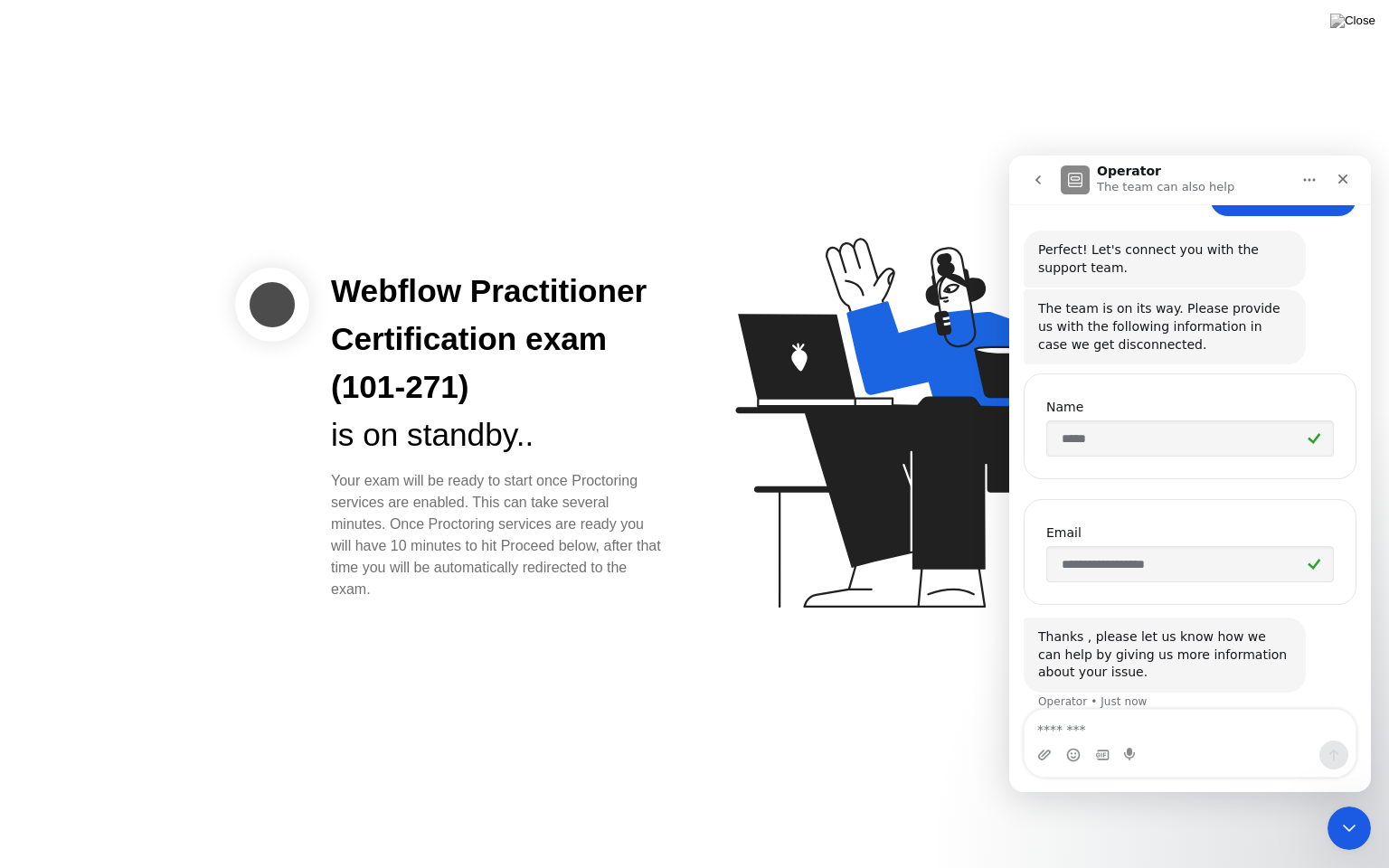
scroll to position [174, 0]
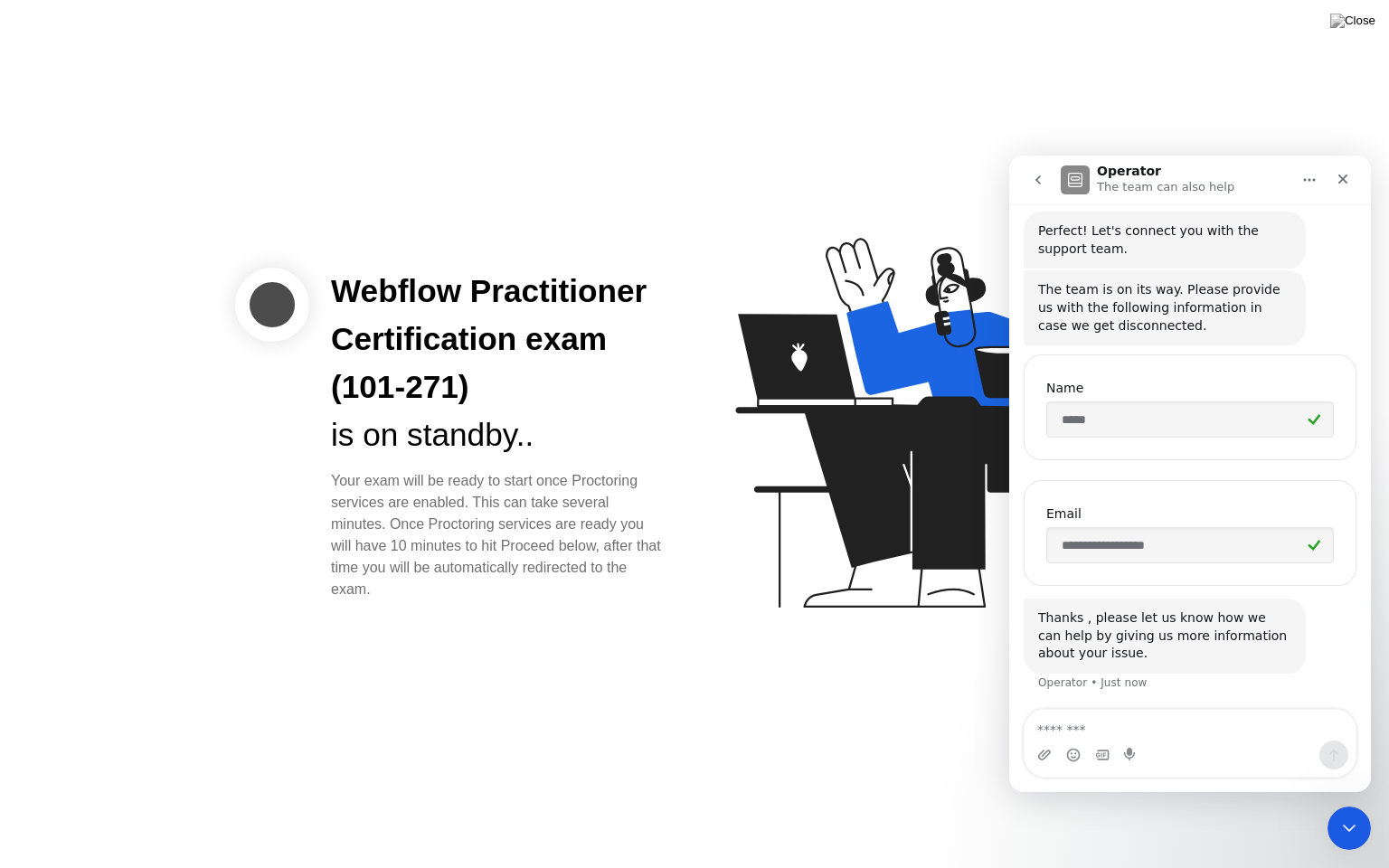
click at [1141, 731] on textarea "Message…" at bounding box center [1190, 724] width 331 height 30
type textarea "**********"
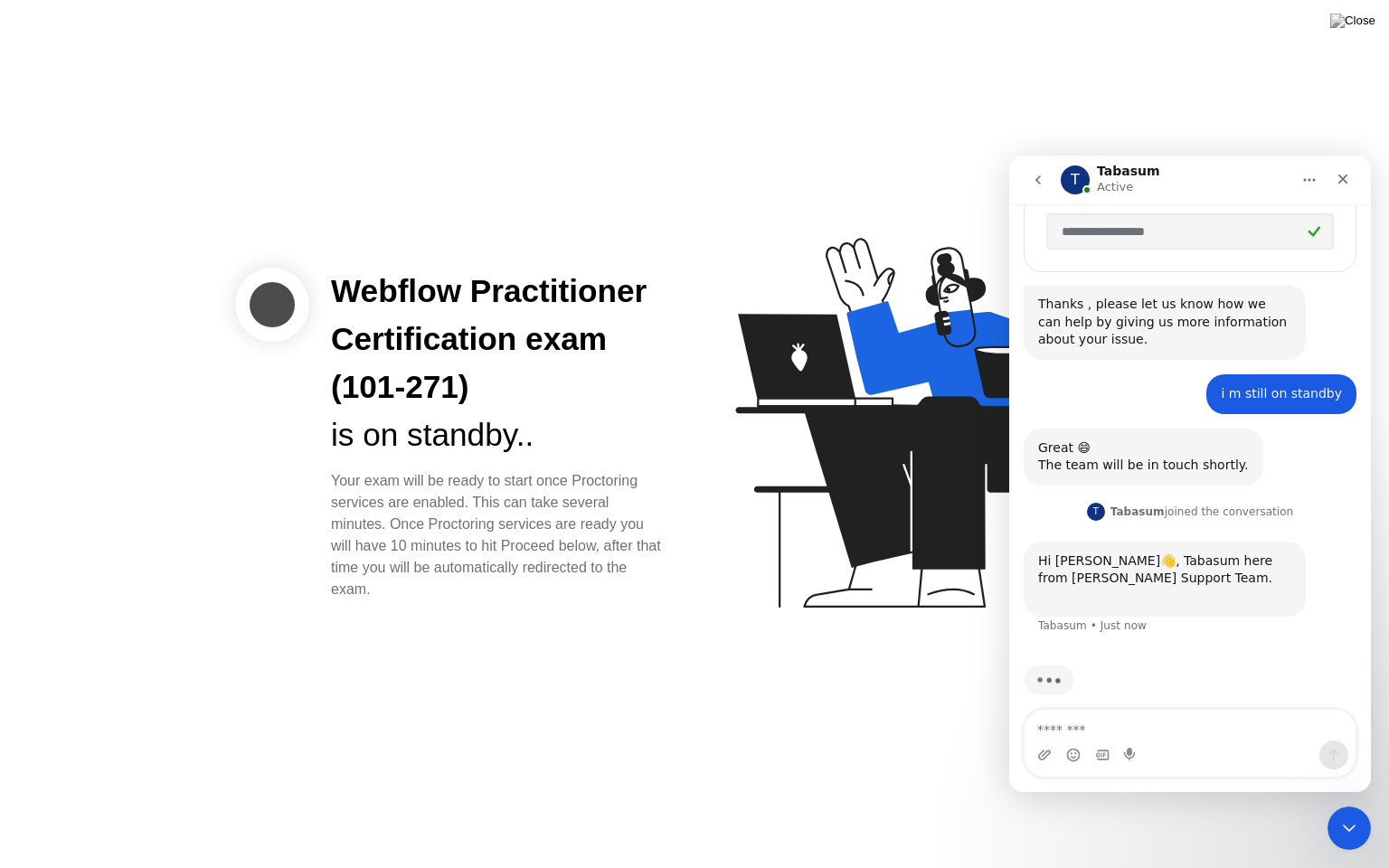
scroll to position [501, 0]
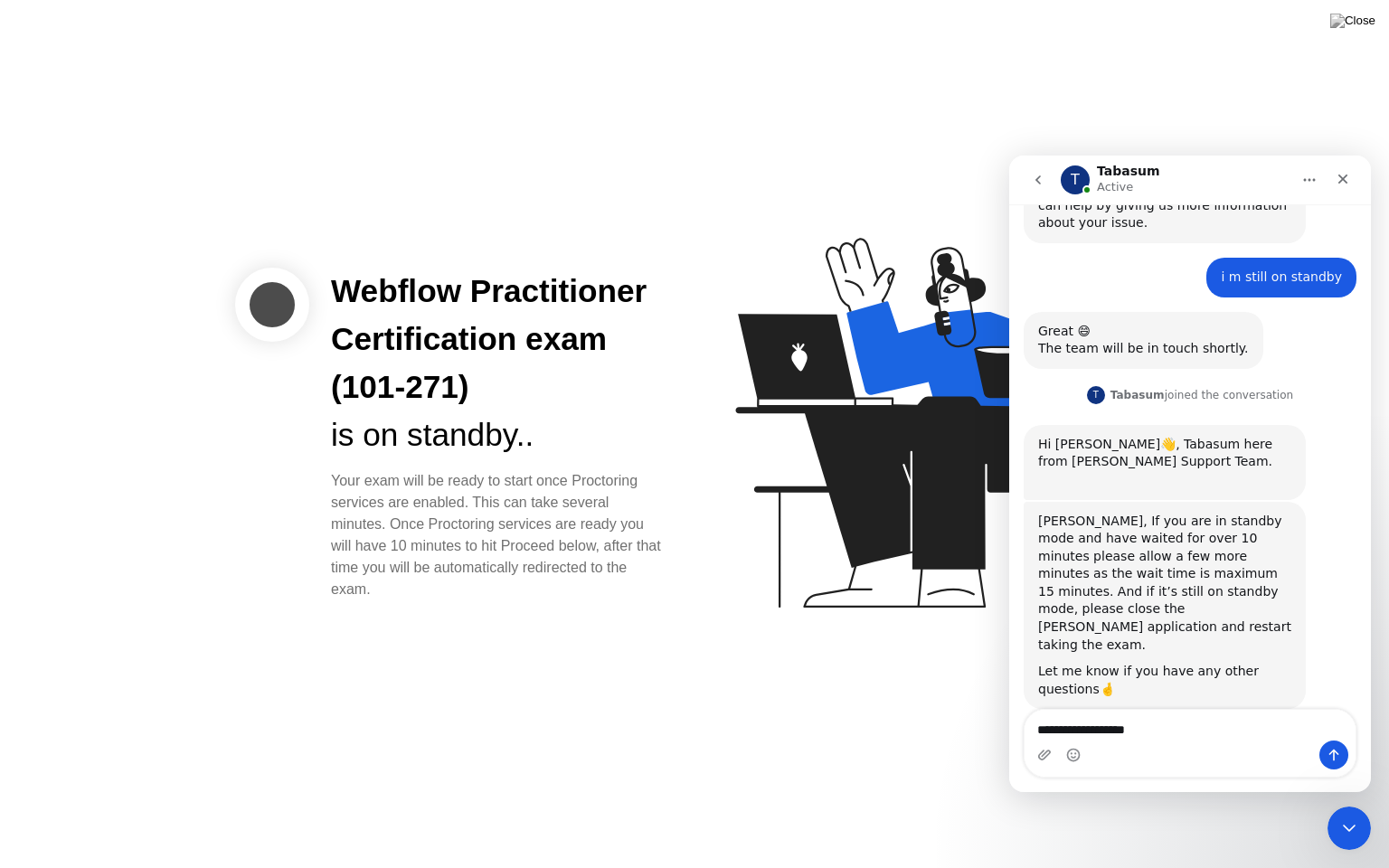
type textarea "**********"
type textarea "*******"
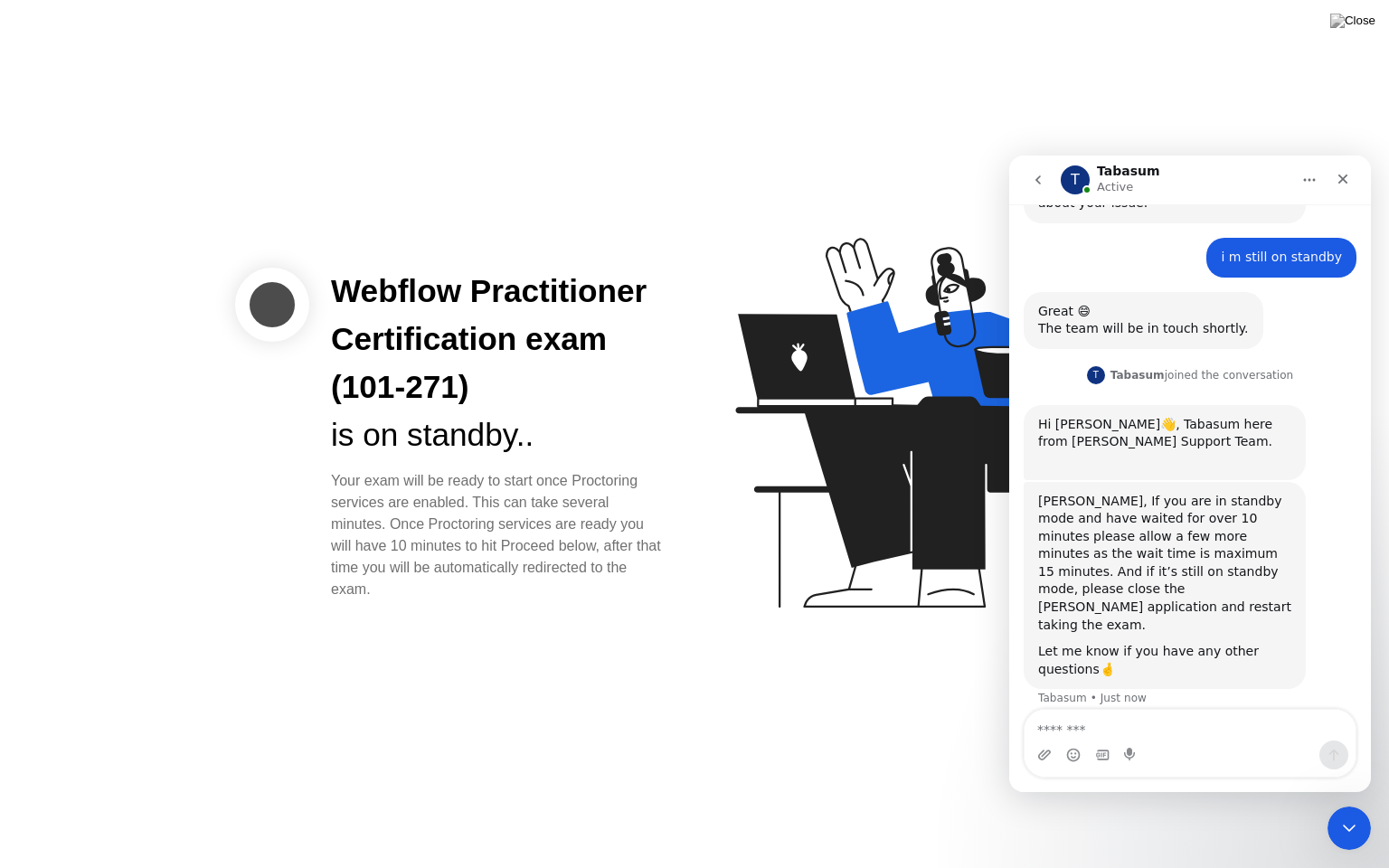
scroll to position [659, 0]
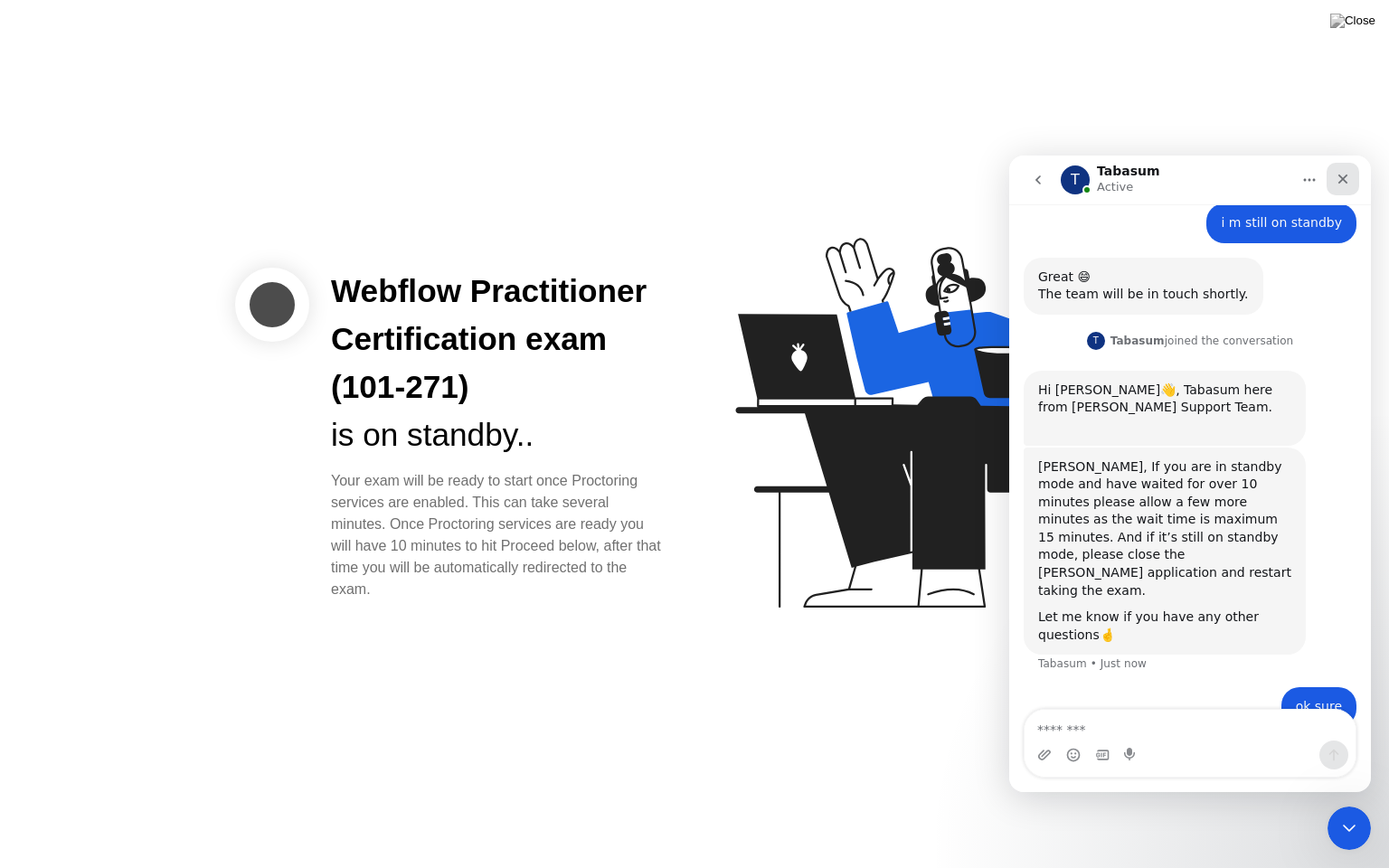
click at [1346, 173] on icon "Close" at bounding box center [1343, 179] width 15 height 15
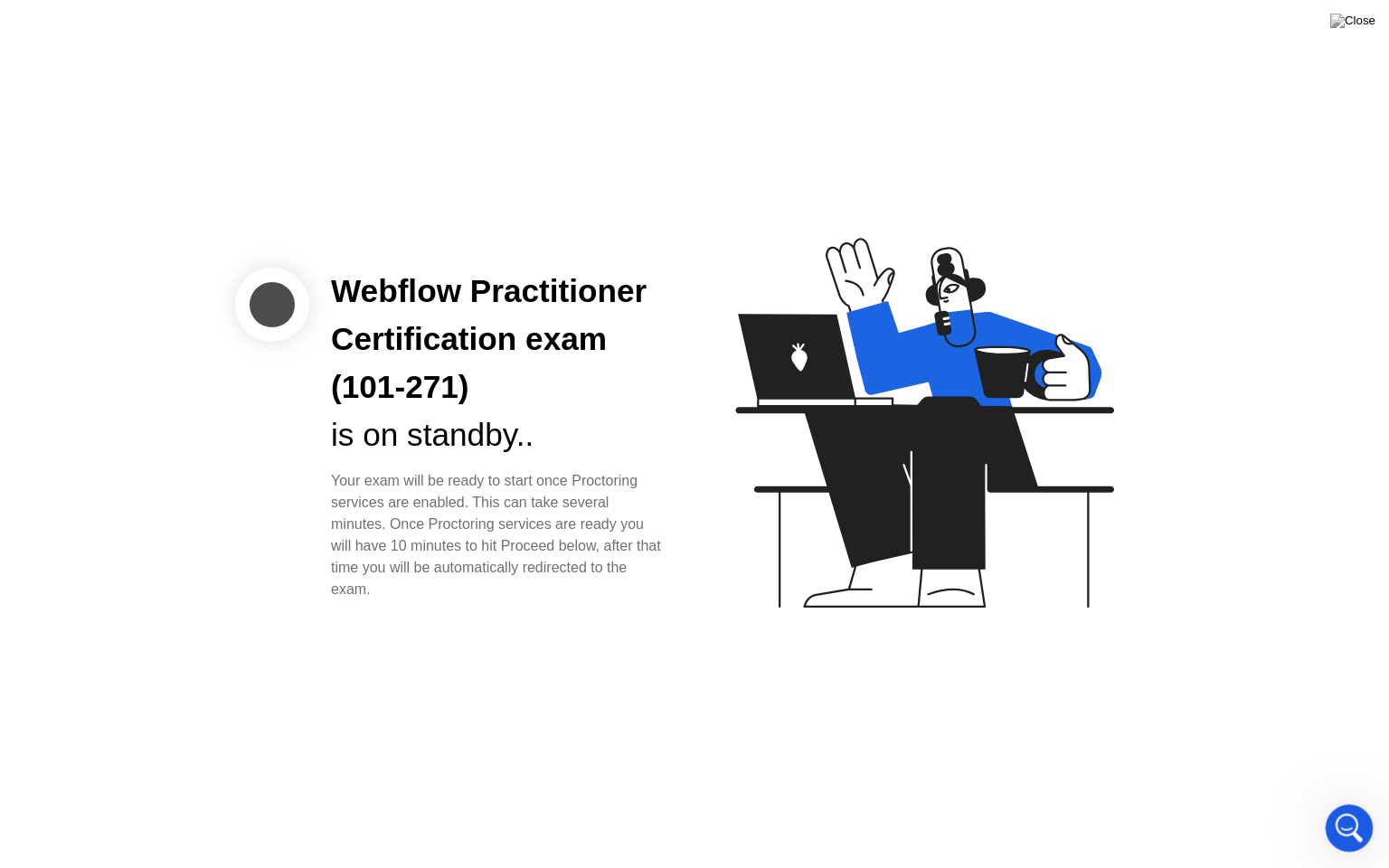
click at [1348, 803] on div "Open Intercom Messenger" at bounding box center [1347, 825] width 60 height 60
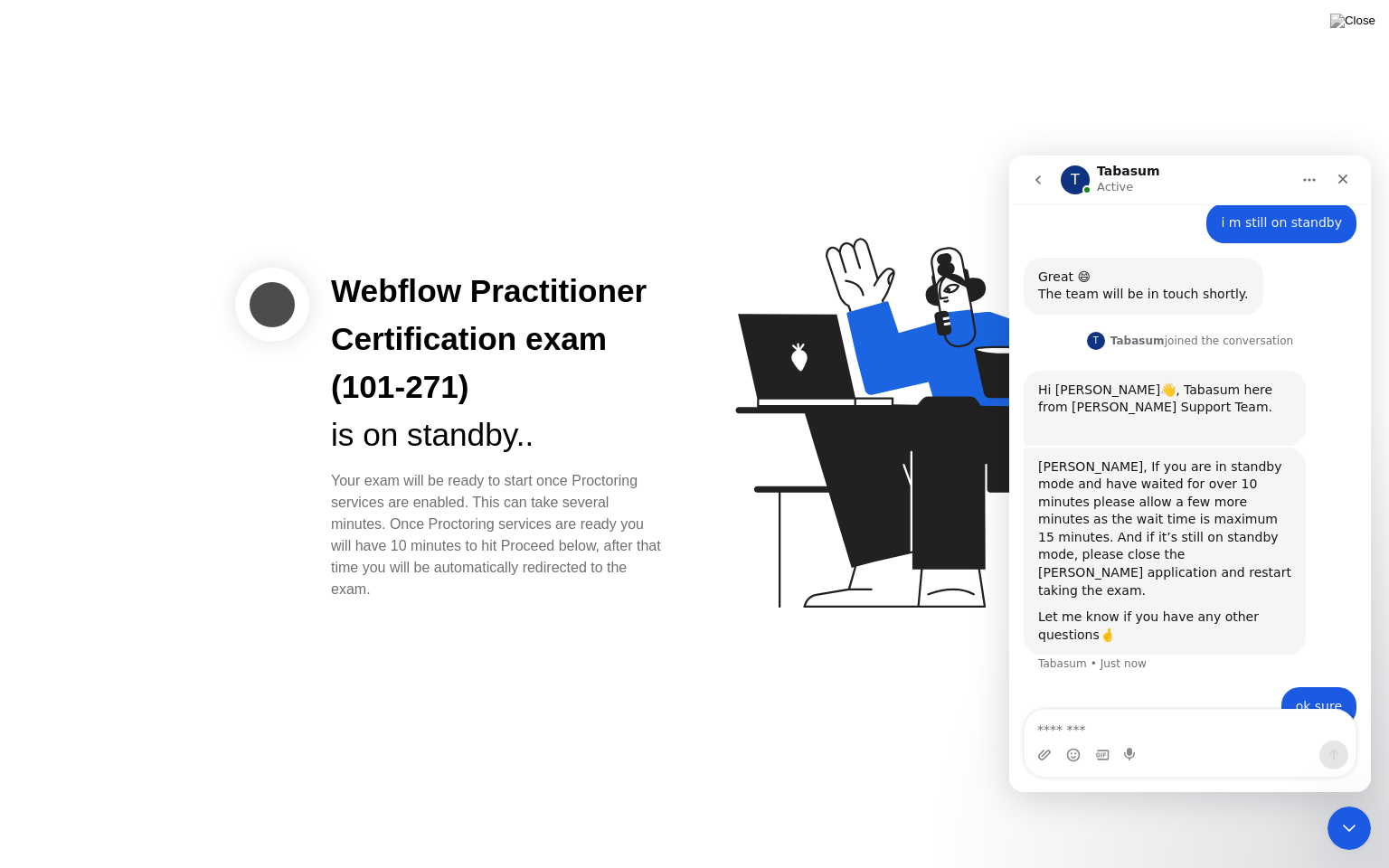
click at [1132, 731] on textarea "Message…" at bounding box center [1190, 724] width 331 height 30
type textarea "******"
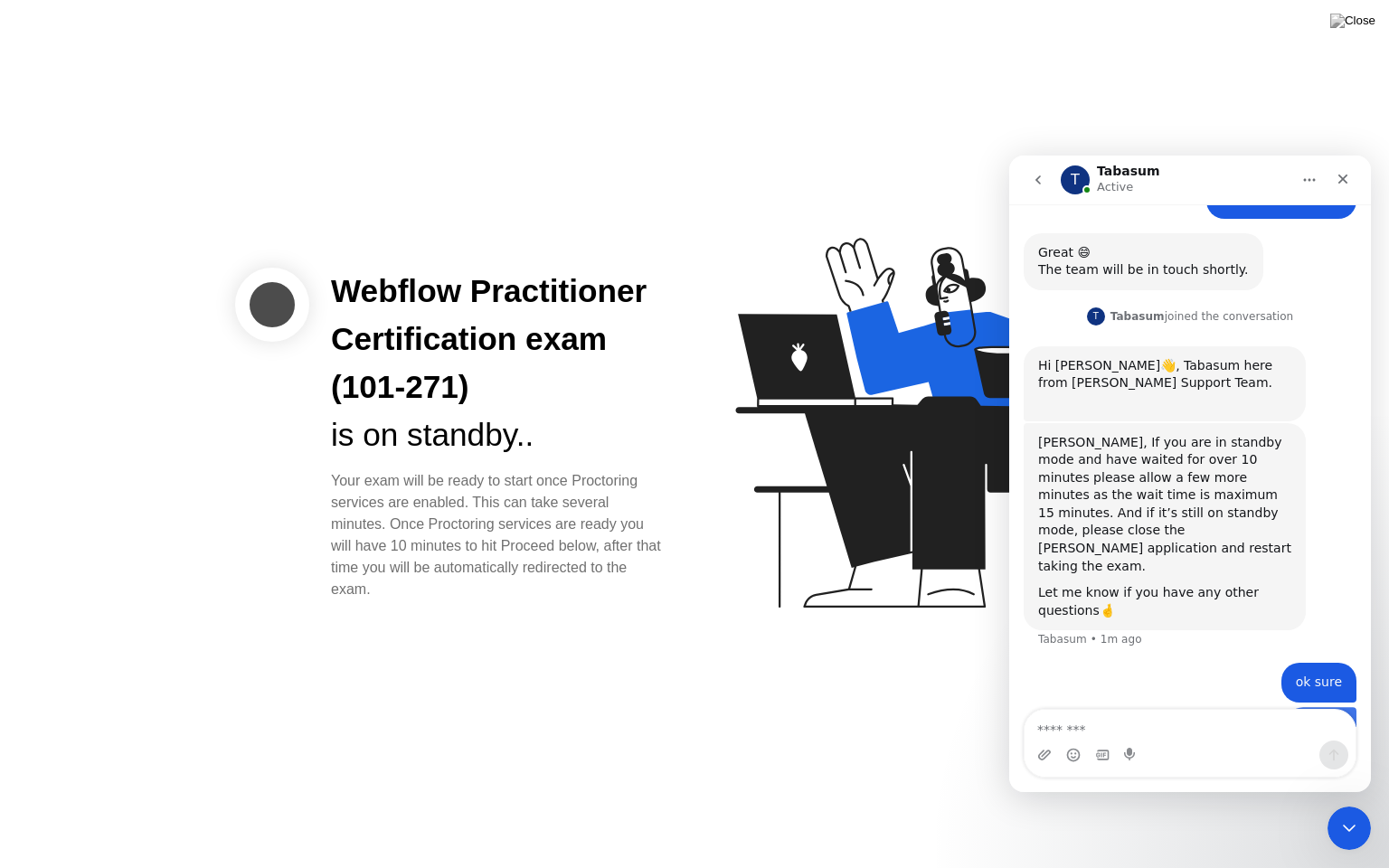
scroll to position [700, 0]
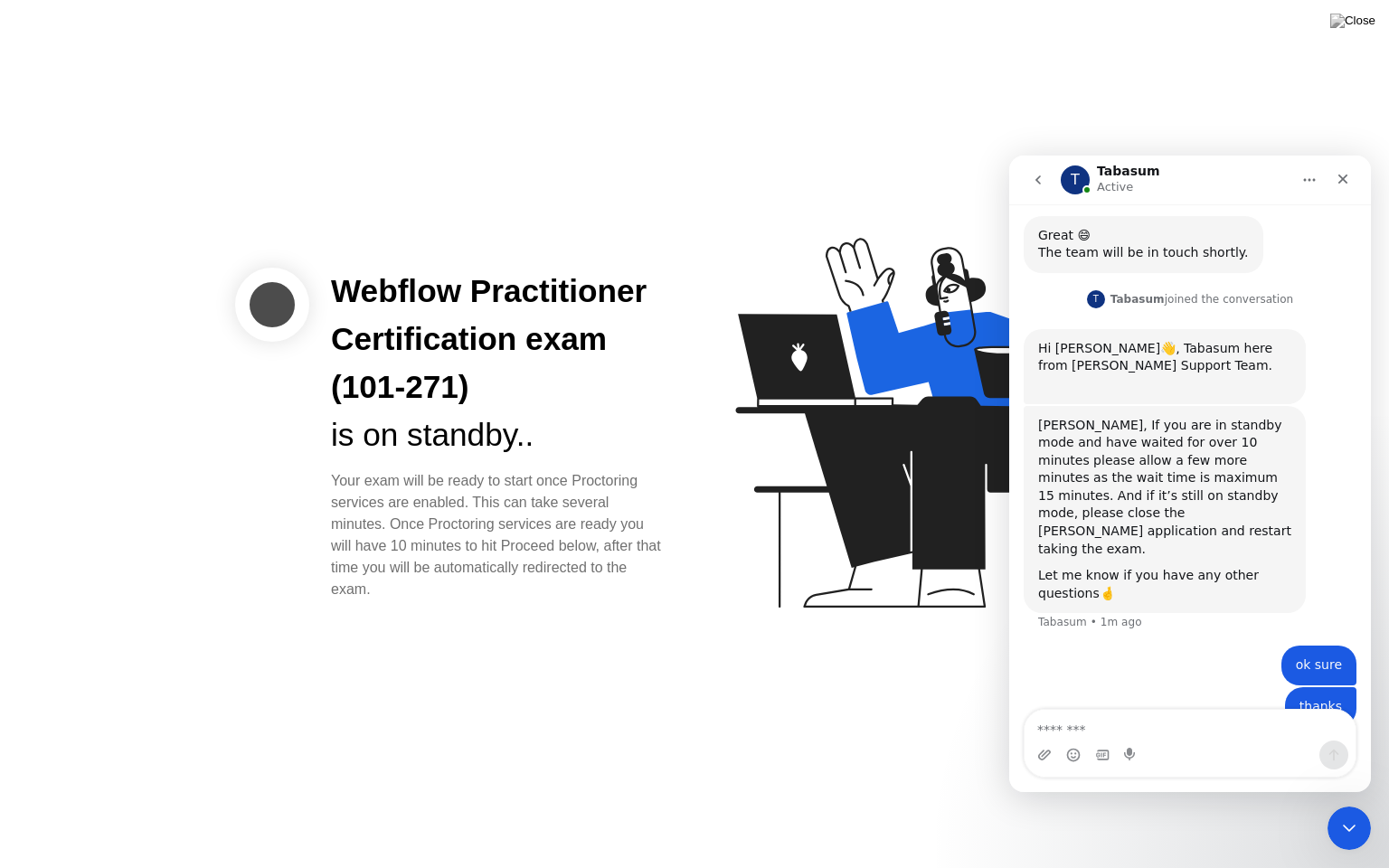
click at [1309, 173] on icon "Home" at bounding box center [1310, 180] width 15 height 15
click at [1035, 181] on icon "go back" at bounding box center [1038, 180] width 15 height 15
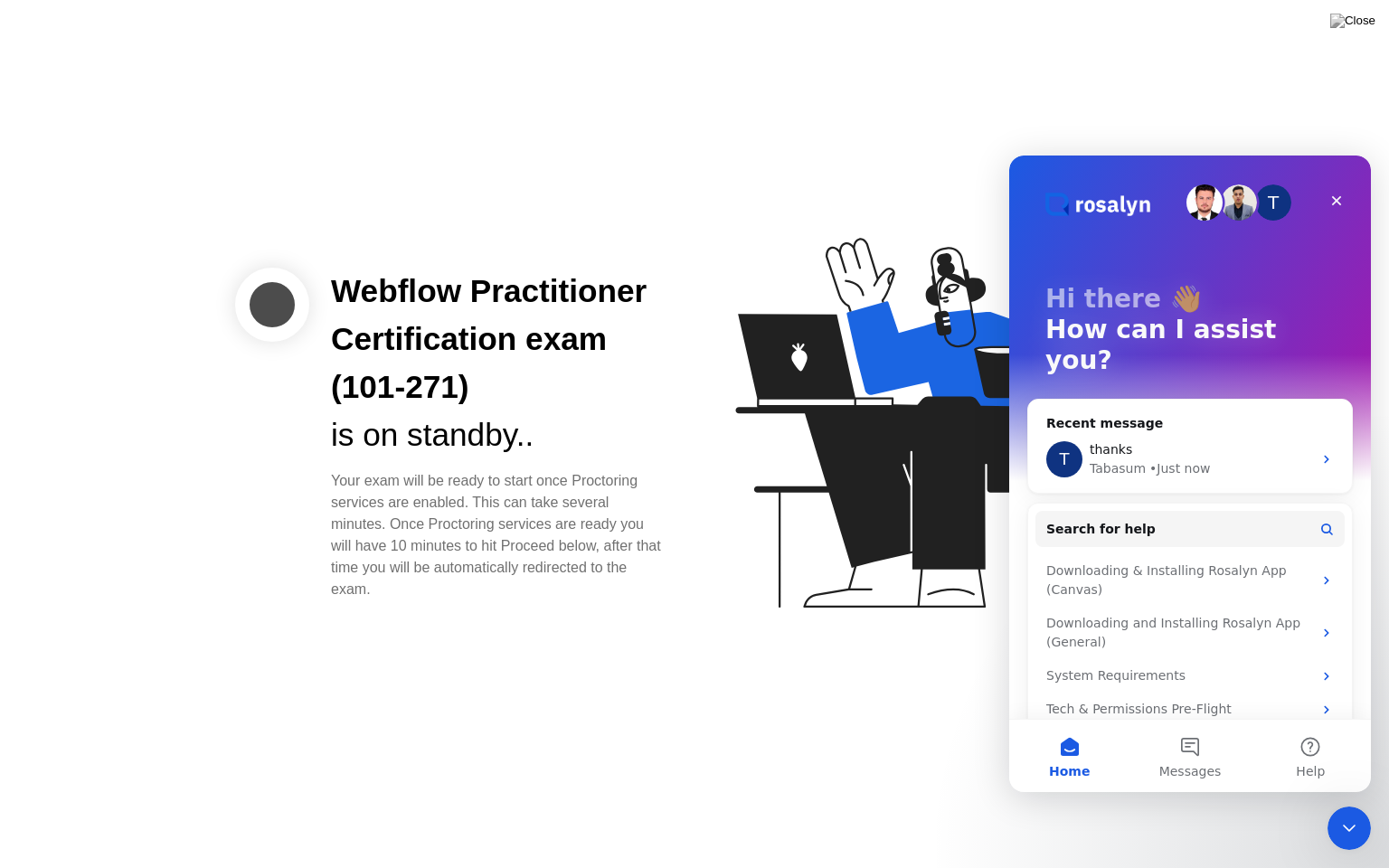
click at [1230, 195] on img "Intercom messenger" at bounding box center [1239, 202] width 36 height 36
click at [1193, 731] on button "1 Messages" at bounding box center [1190, 755] width 120 height 72
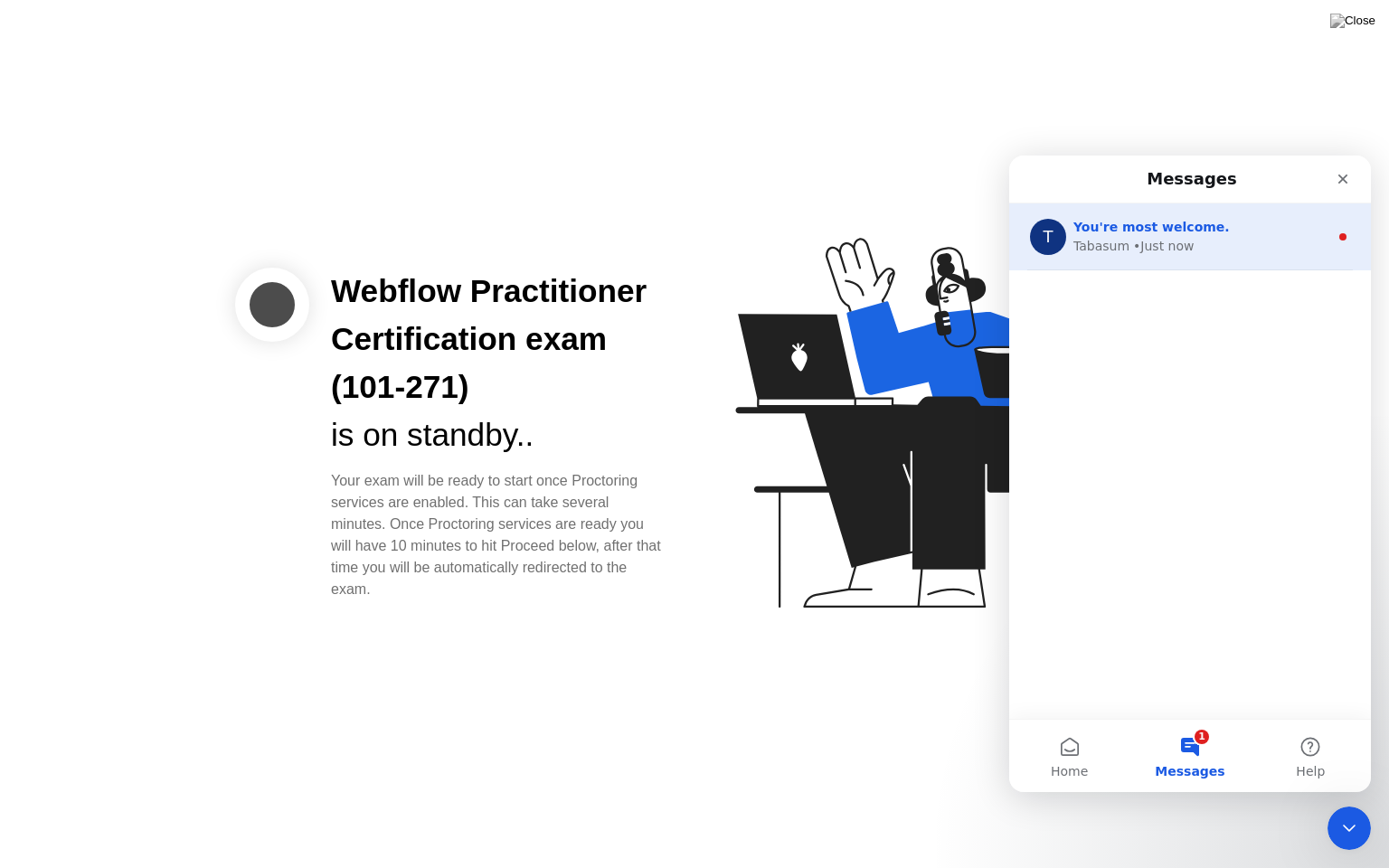
click at [1208, 252] on div "Tabasum • Just now" at bounding box center [1201, 246] width 255 height 19
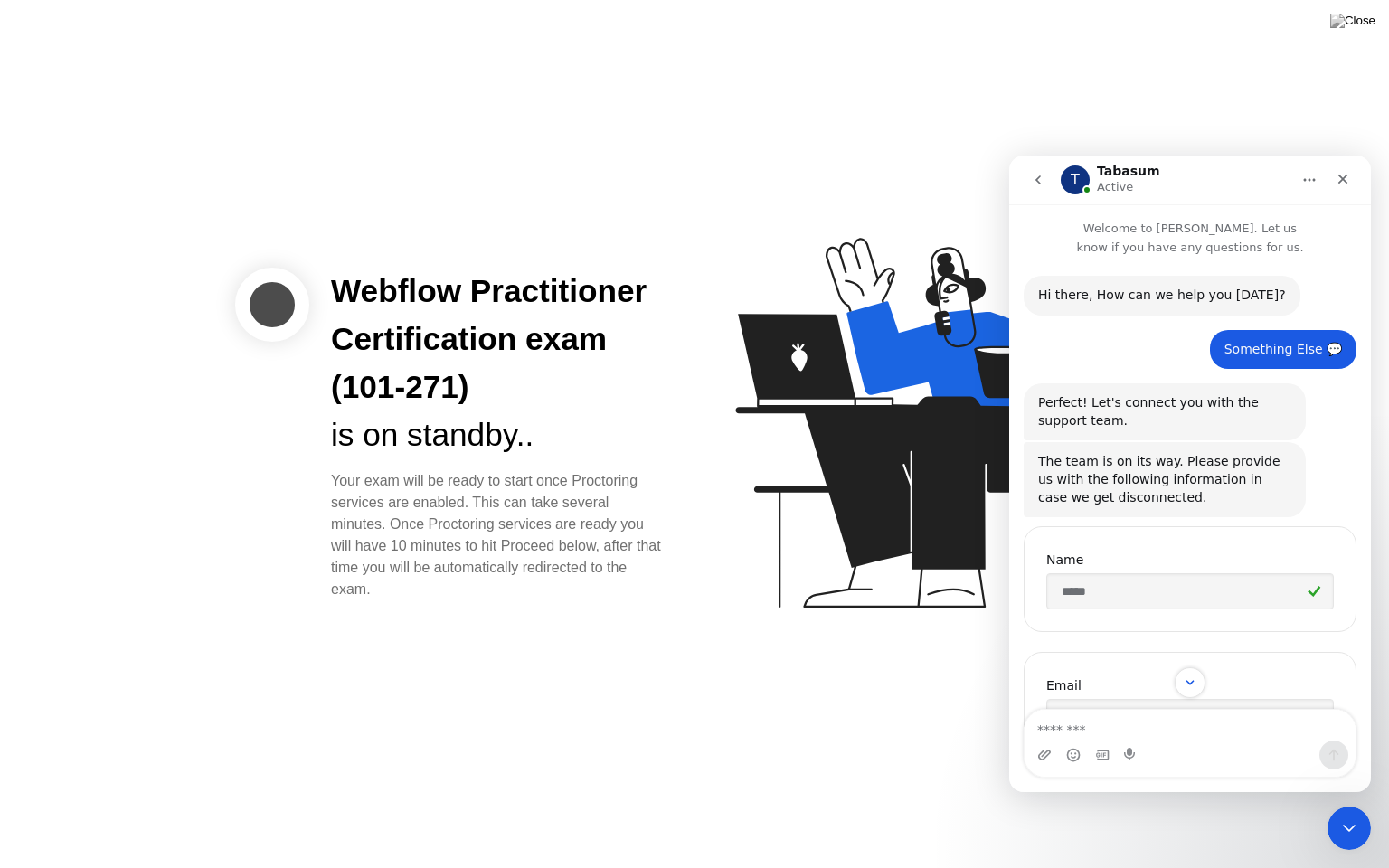
click at [1038, 176] on icon "go back" at bounding box center [1038, 180] width 15 height 15
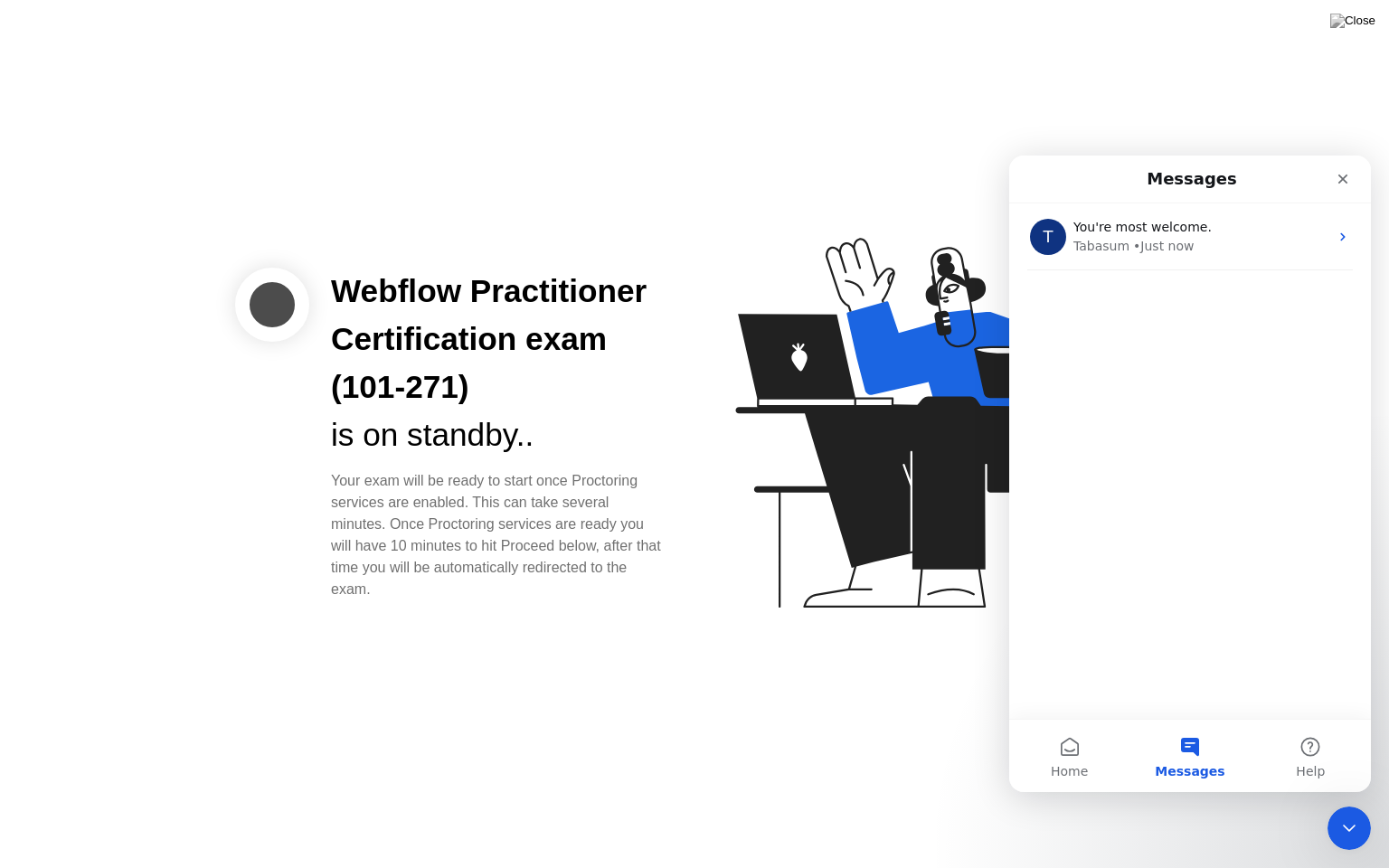
scroll to position [2, 0]
click at [1083, 765] on span "Home" at bounding box center [1070, 771] width 37 height 13
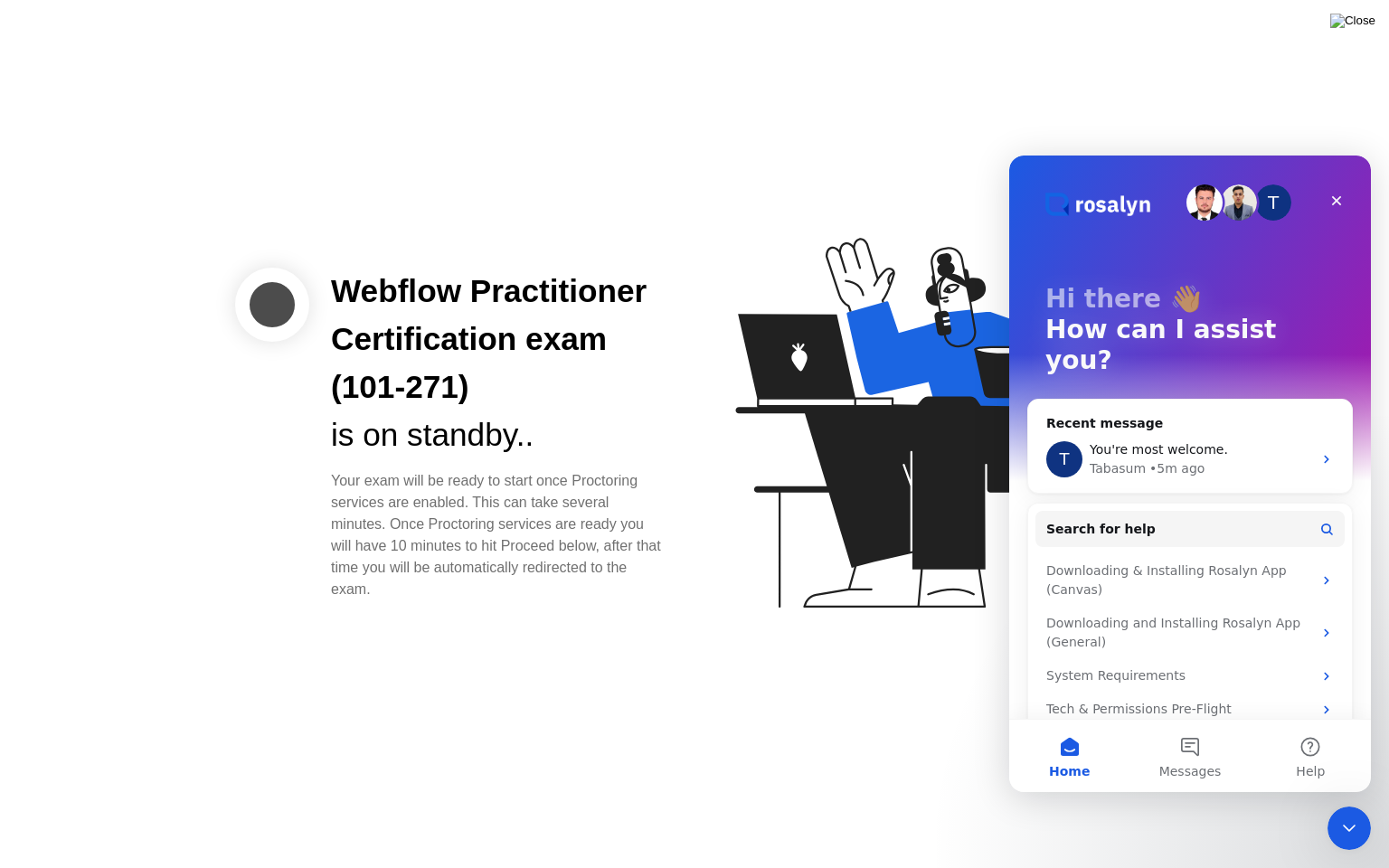
click at [1368, 25] on img at bounding box center [1352, 21] width 45 height 15
